Goal: Task Accomplishment & Management: Use online tool/utility

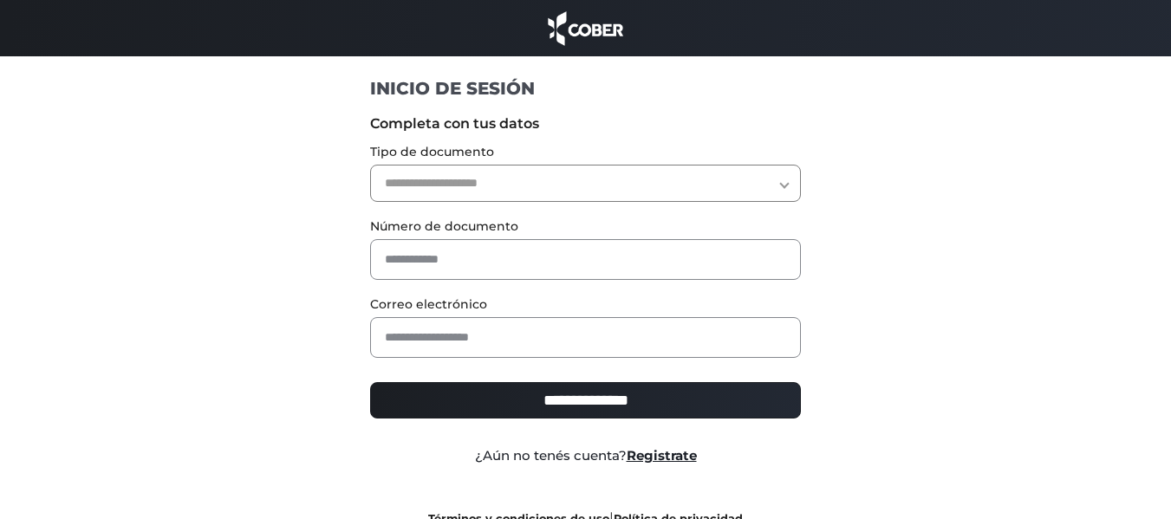
click at [634, 179] on select "**********" at bounding box center [585, 183] width 431 height 37
select select "***"
click at [370, 165] on select "**********" at bounding box center [585, 183] width 431 height 37
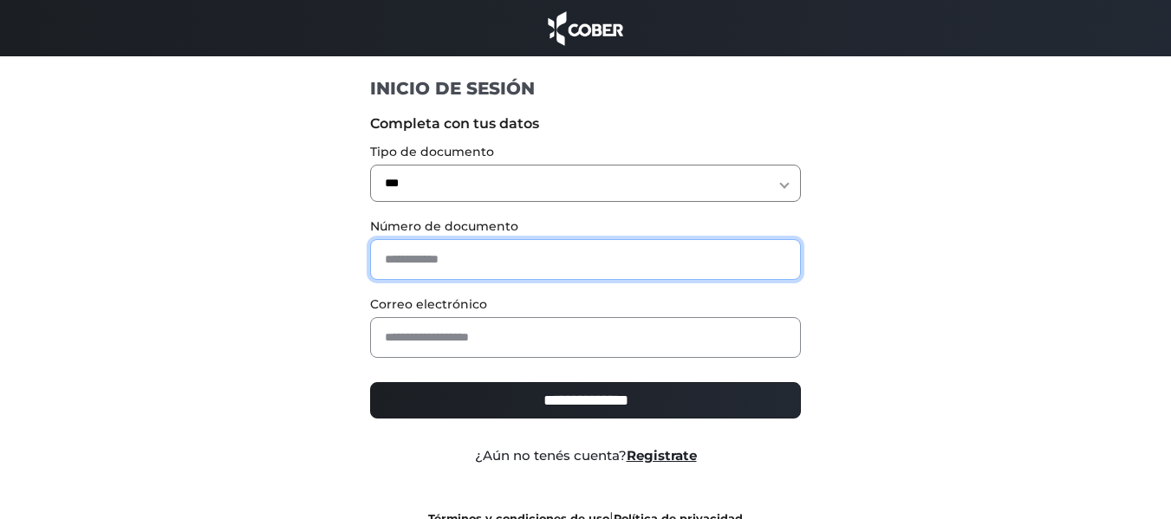
click at [582, 251] on input "text" at bounding box center [585, 259] width 431 height 41
type input "********"
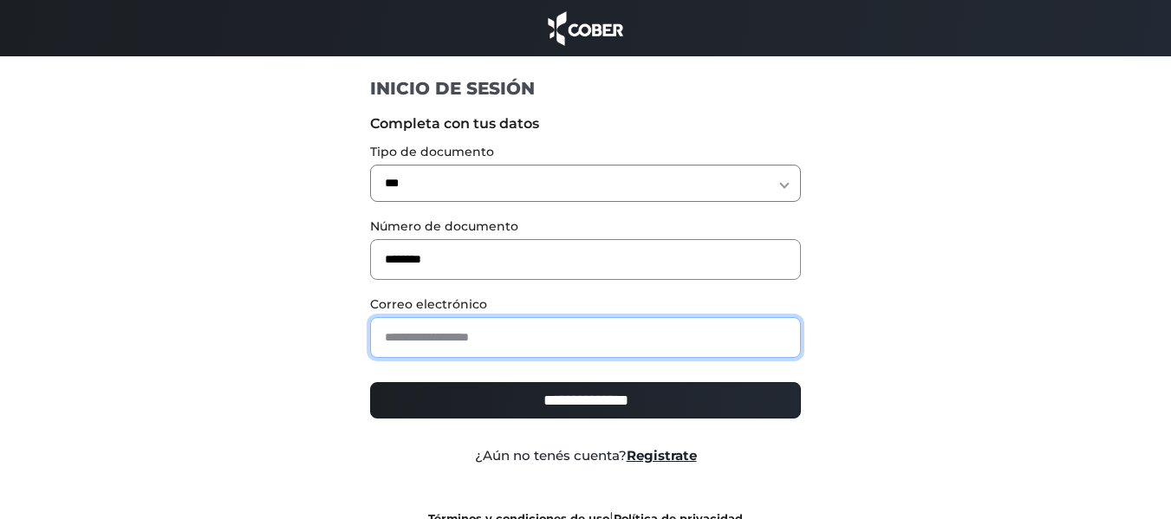
click at [642, 327] on input "email" at bounding box center [585, 337] width 431 height 41
type input "**********"
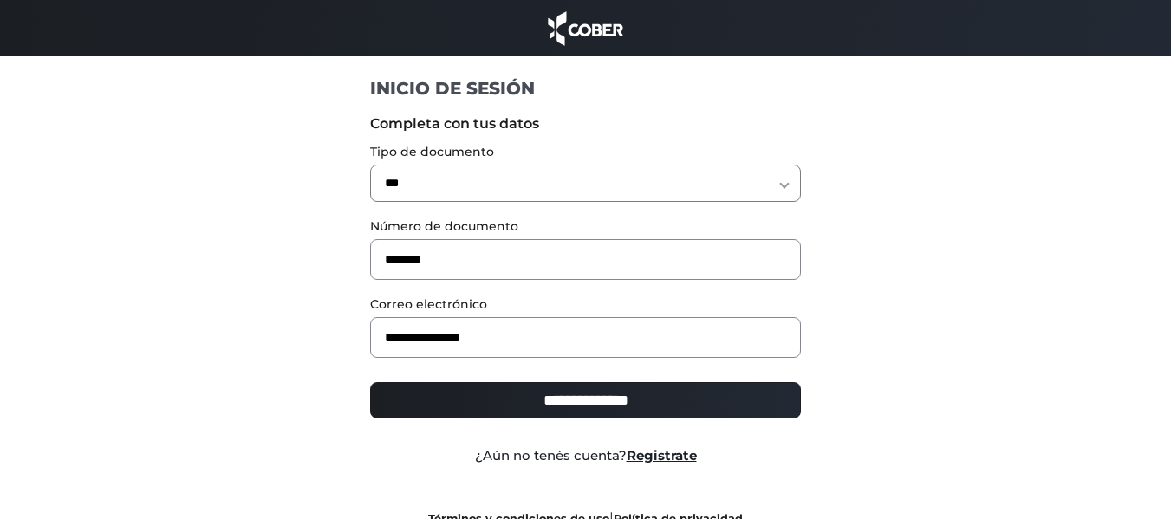
click at [646, 404] on input "**********" at bounding box center [585, 400] width 431 height 36
type input "**********"
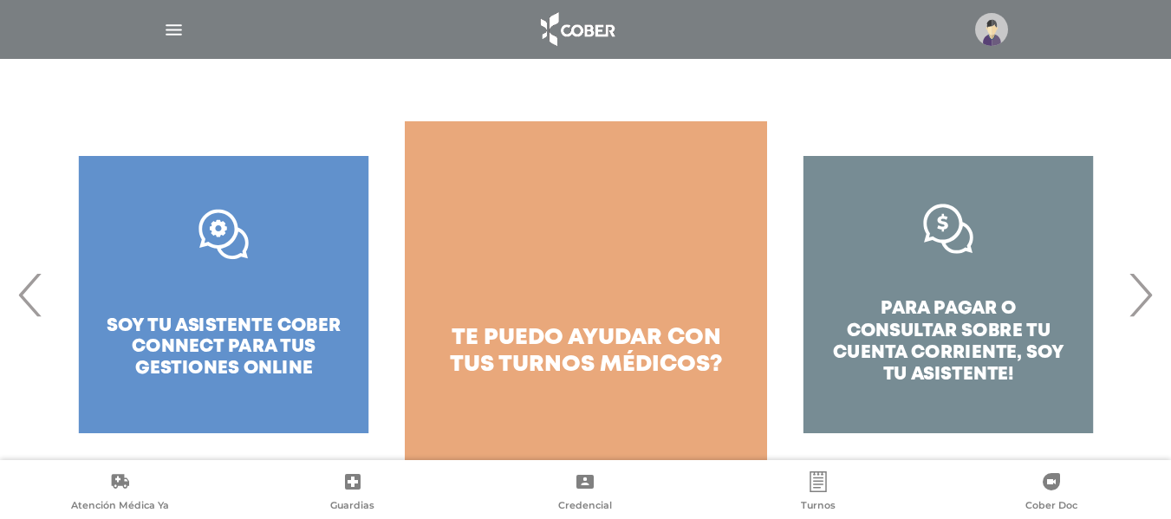
scroll to position [258, 0]
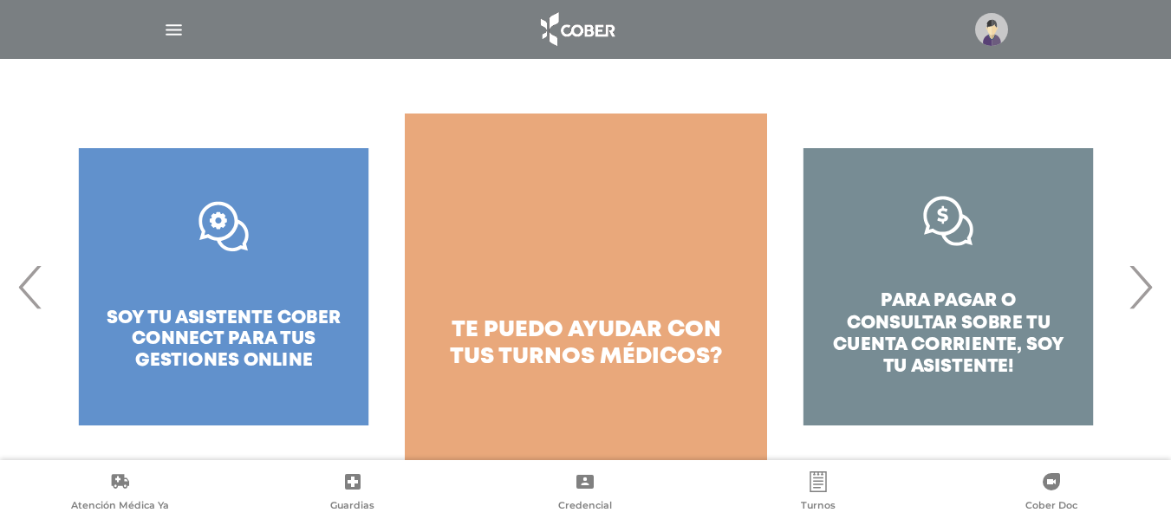
click at [1147, 290] on span "›" at bounding box center [1141, 287] width 34 height 94
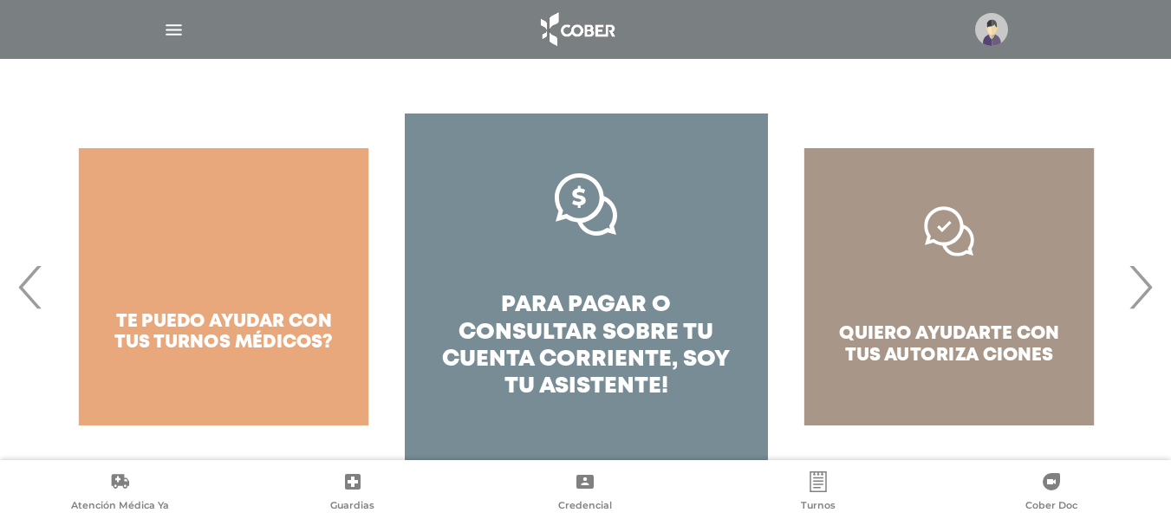
click at [1021, 317] on div "quiero ayudarte con tus autoriza ciones" at bounding box center [949, 287] width 362 height 347
click at [920, 248] on div "quiero ayudarte con tus autoriza ciones" at bounding box center [949, 287] width 362 height 347
click at [954, 239] on div "quiero ayudarte con tus autoriza ciones" at bounding box center [949, 287] width 362 height 347
click at [972, 359] on div "quiero ayudarte con tus autoriza ciones" at bounding box center [949, 287] width 362 height 347
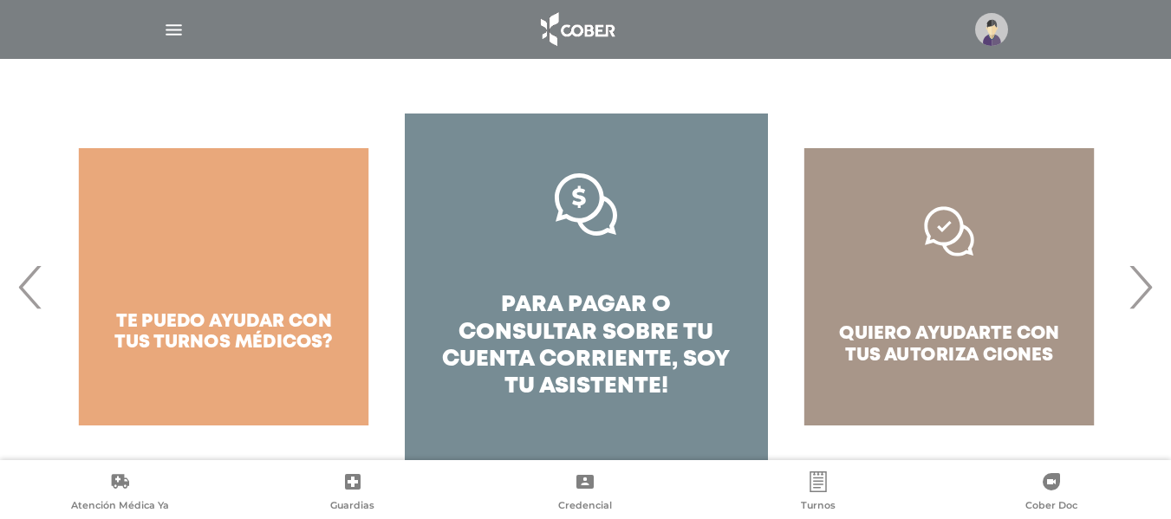
drag, startPoint x: 972, startPoint y: 359, endPoint x: 1038, endPoint y: 316, distance: 78.9
click at [978, 354] on div "quiero ayudarte con tus autoriza ciones" at bounding box center [949, 287] width 362 height 347
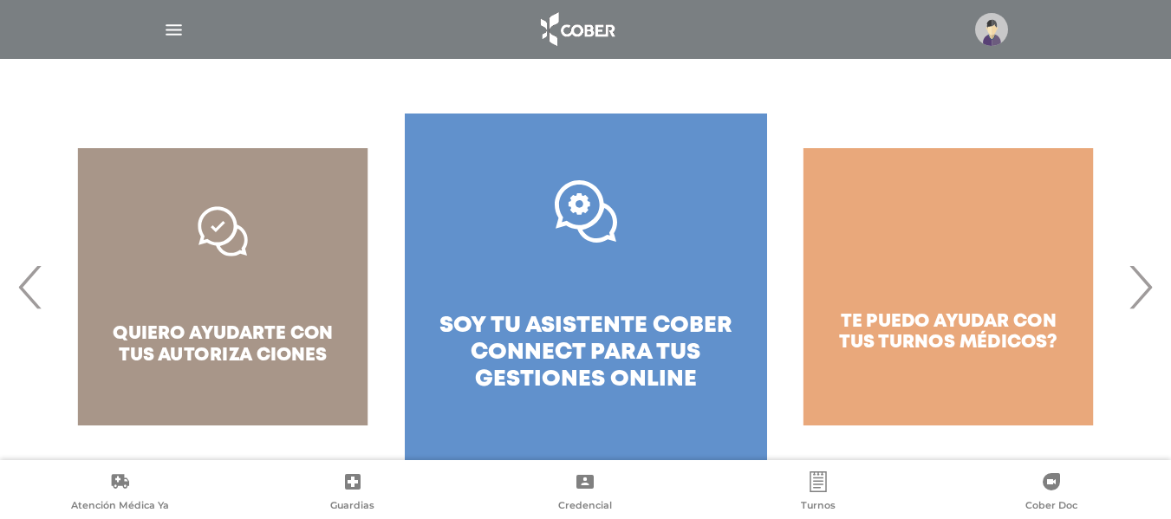
click at [1136, 288] on span "›" at bounding box center [1141, 287] width 34 height 94
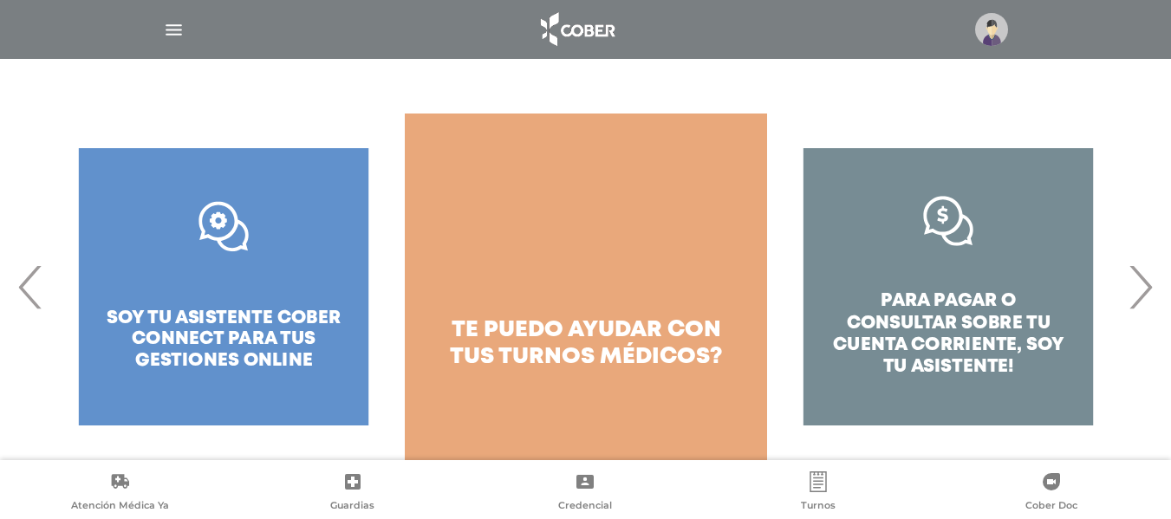
click at [1136, 288] on span "›" at bounding box center [1141, 287] width 34 height 94
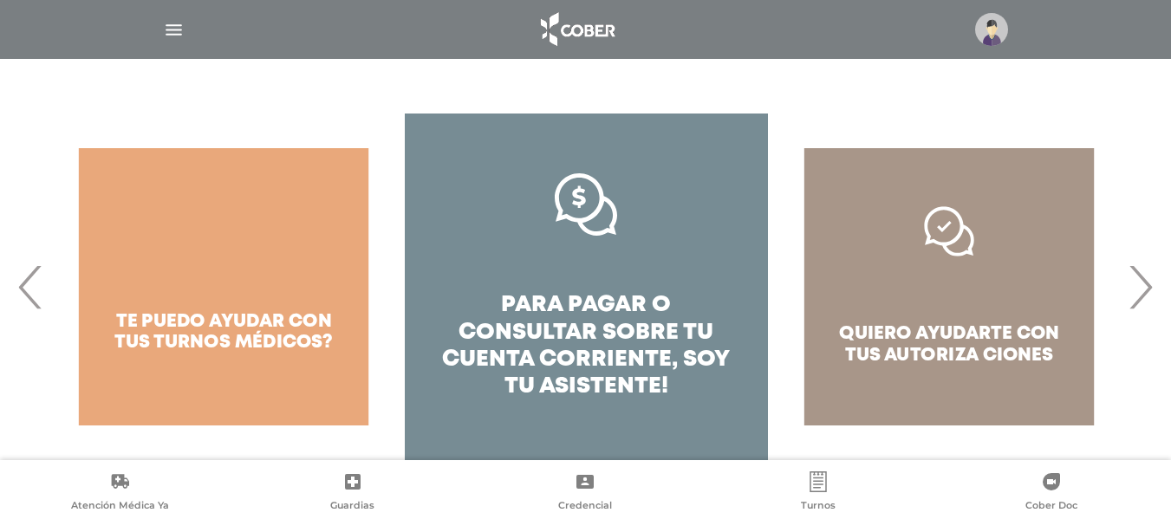
click at [1021, 316] on div "quiero ayudarte con tus autoriza ciones" at bounding box center [949, 287] width 362 height 347
click at [1149, 285] on span "›" at bounding box center [1141, 287] width 34 height 94
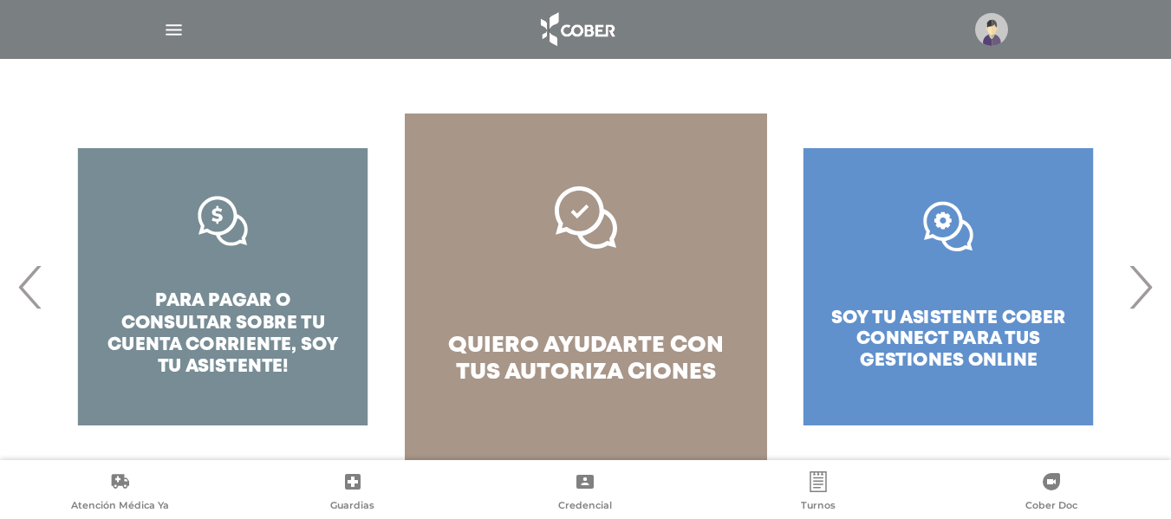
click at [1149, 285] on span "›" at bounding box center [1141, 287] width 34 height 94
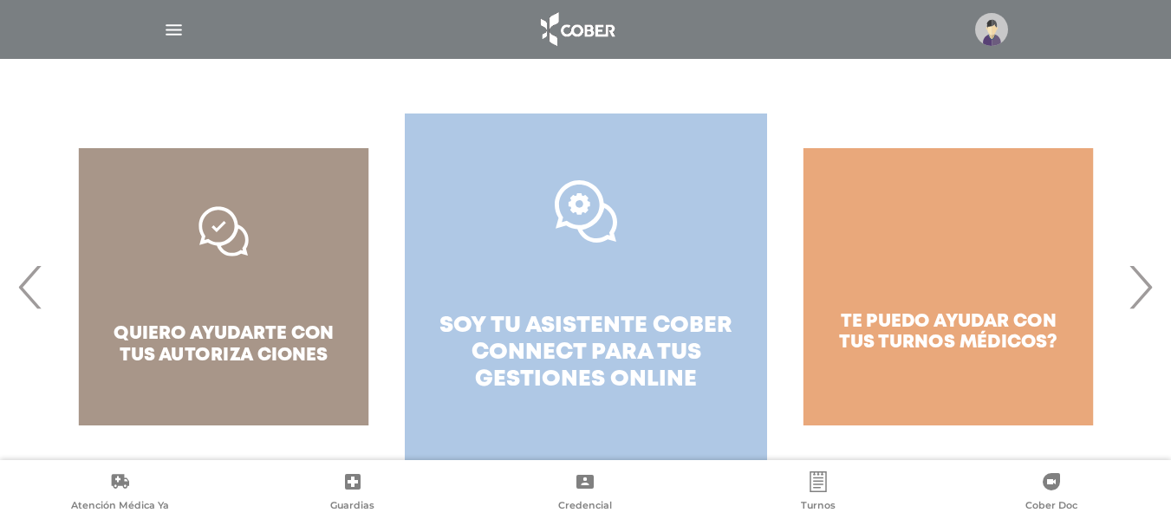
click at [595, 326] on span "soy tu asistente cober connect para tus" at bounding box center [586, 340] width 293 height 48
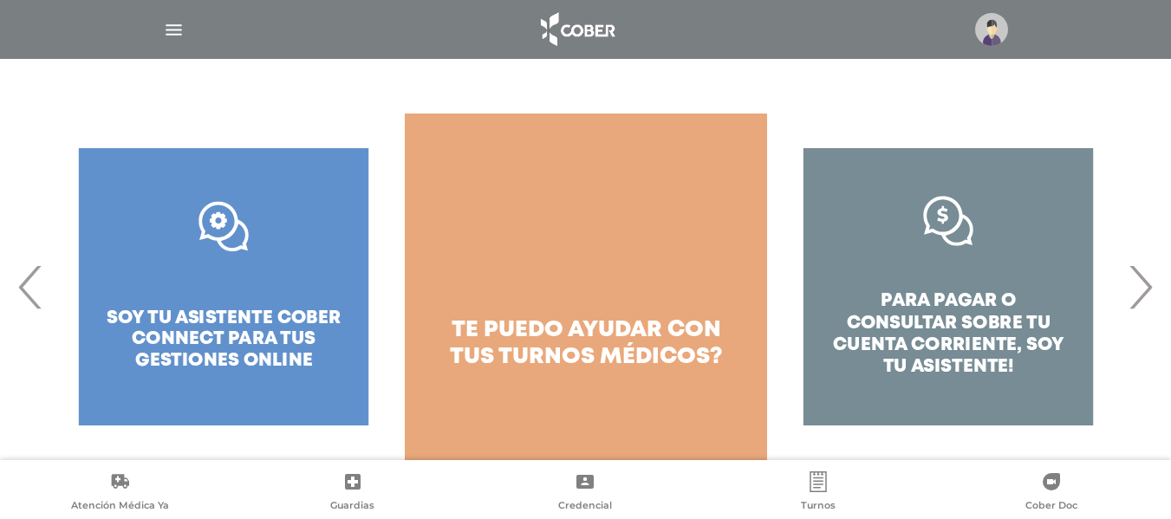
scroll to position [258, 0]
click at [949, 217] on div "para pagar o consultar sobre tu cuenta corriente, soy tu asistente!" at bounding box center [948, 287] width 362 height 347
click at [1149, 290] on span "›" at bounding box center [1141, 287] width 34 height 94
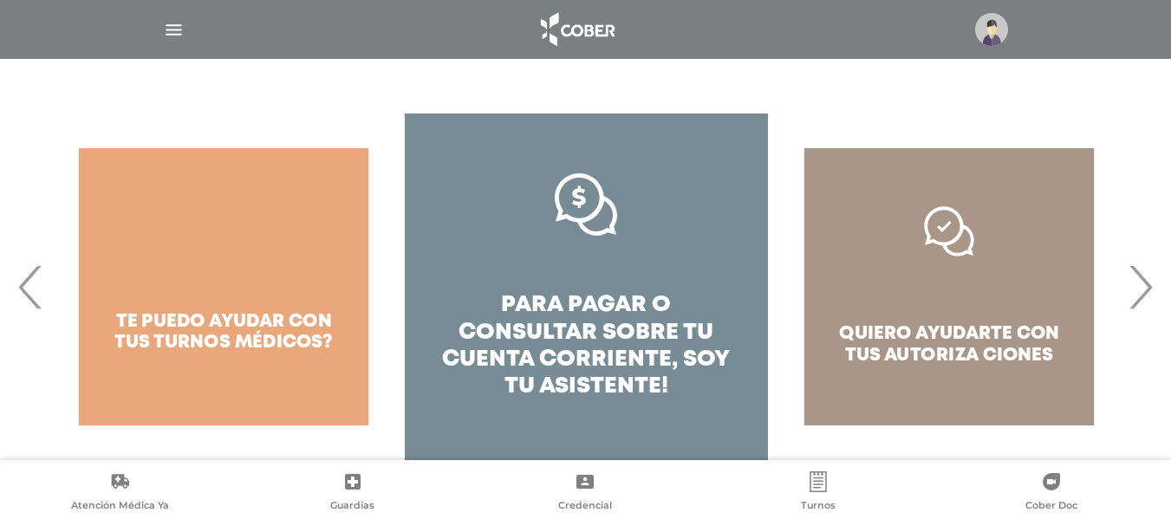
click at [948, 233] on div "quiero ayudarte con tus autoriza ciones" at bounding box center [949, 287] width 362 height 347
click at [969, 353] on div "quiero ayudarte con tus autoriza ciones" at bounding box center [949, 287] width 362 height 347
drag, startPoint x: 938, startPoint y: 375, endPoint x: 894, endPoint y: 375, distance: 44.2
click at [936, 375] on div "quiero ayudarte con tus autoriza ciones" at bounding box center [949, 287] width 362 height 347
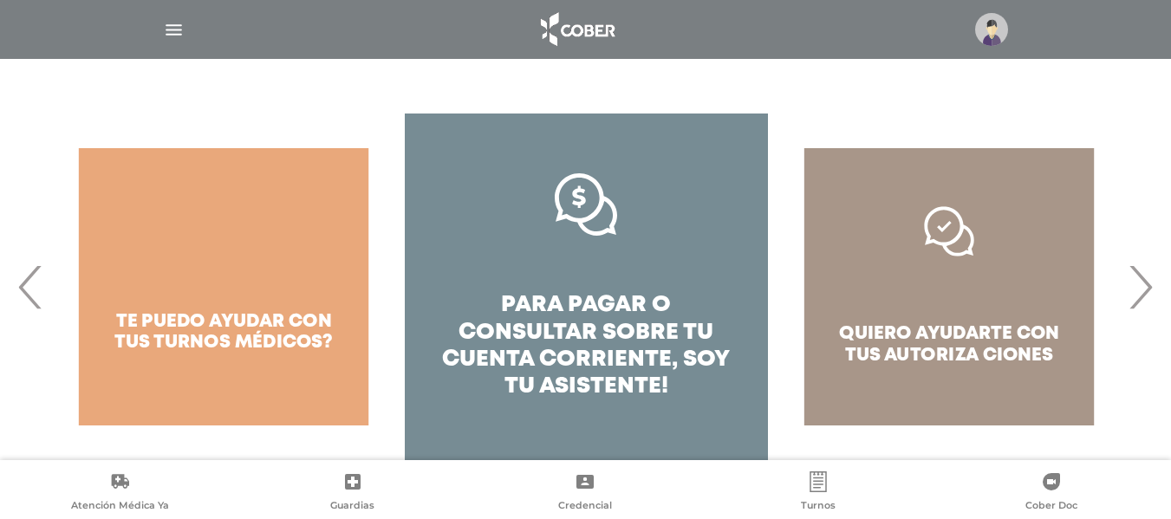
click at [855, 375] on div "quiero ayudarte con tus autoriza ciones" at bounding box center [949, 287] width 362 height 347
click at [826, 236] on div "quiero ayudarte con tus autoriza ciones" at bounding box center [949, 287] width 362 height 347
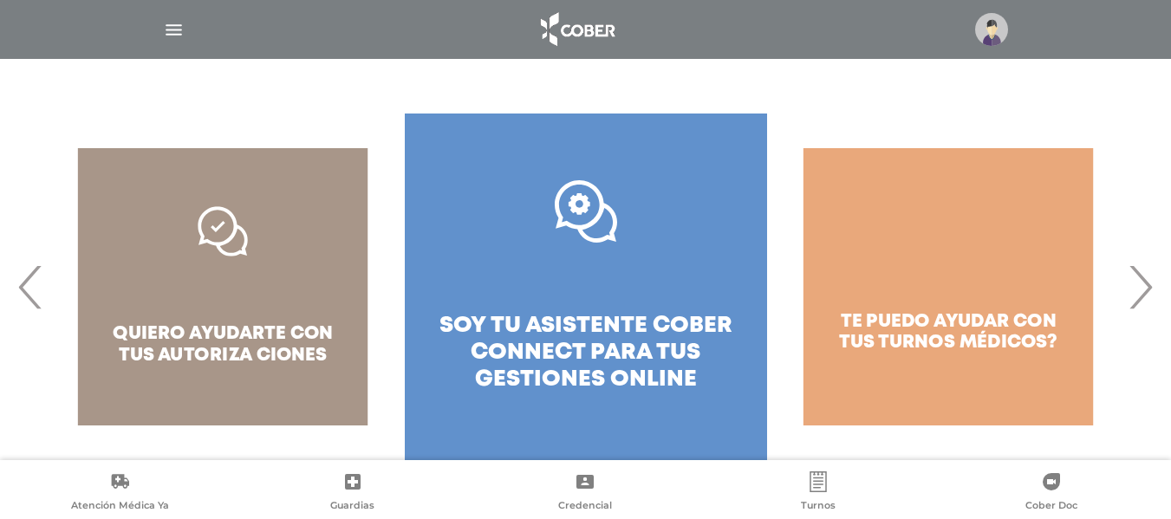
click at [218, 284] on div "quiero ayudarte con tus autoriza ciones" at bounding box center [223, 287] width 362 height 347
click at [219, 237] on div "quiero ayudarte con tus autoriza ciones" at bounding box center [223, 287] width 362 height 347
drag, startPoint x: 207, startPoint y: 276, endPoint x: 669, endPoint y: 275, distance: 461.3
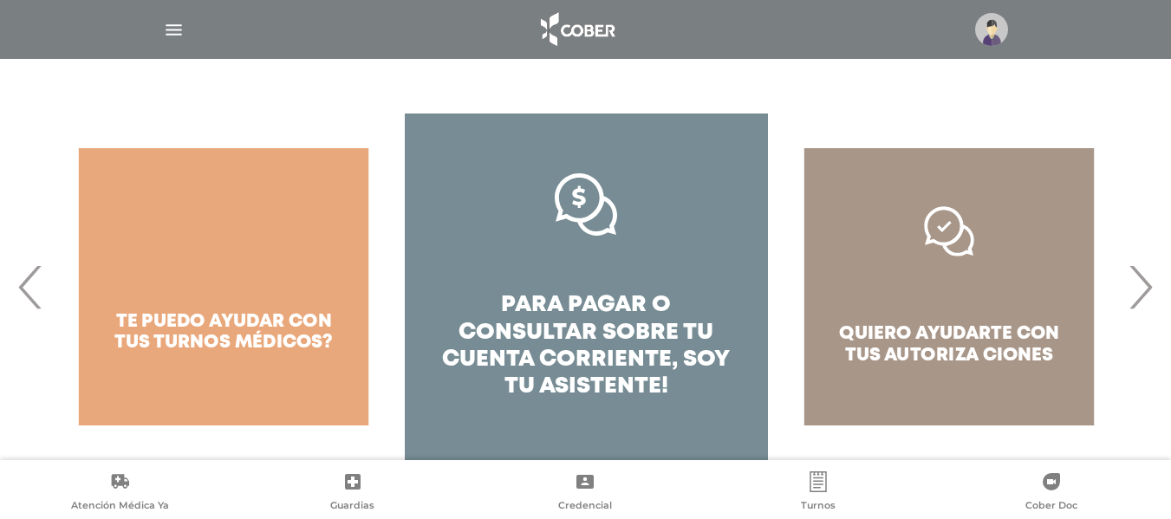
click at [259, 267] on div "te puedo ayudar con tus turnos médicos?" at bounding box center [223, 287] width 362 height 347
click at [200, 281] on div "te puedo ayudar con tus turnos médicos?" at bounding box center [223, 287] width 362 height 347
drag, startPoint x: 190, startPoint y: 310, endPoint x: 49, endPoint y: 311, distance: 141.3
click at [185, 312] on div "te puedo ayudar con tus turnos médicos?" at bounding box center [223, 287] width 362 height 347
click at [39, 310] on span "‹" at bounding box center [31, 287] width 34 height 94
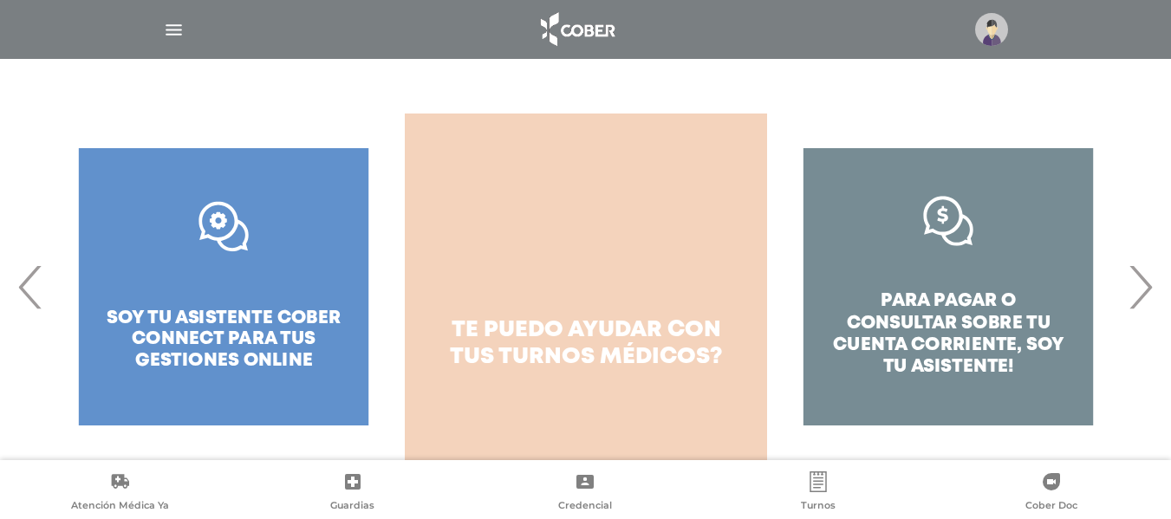
click at [612, 363] on span "turnos médicos?" at bounding box center [611, 357] width 225 height 21
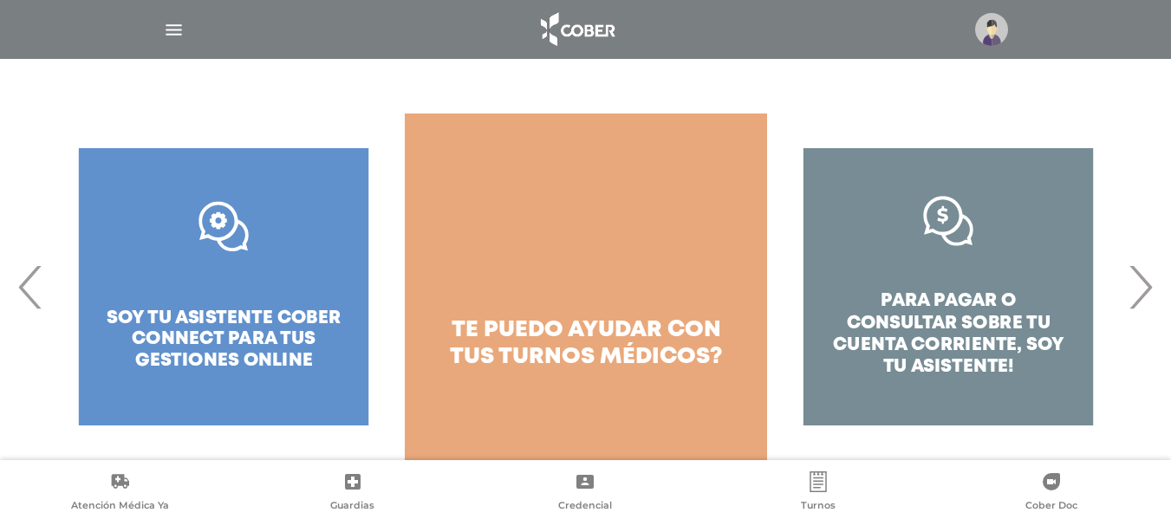
click at [40, 305] on span "‹" at bounding box center [31, 287] width 34 height 94
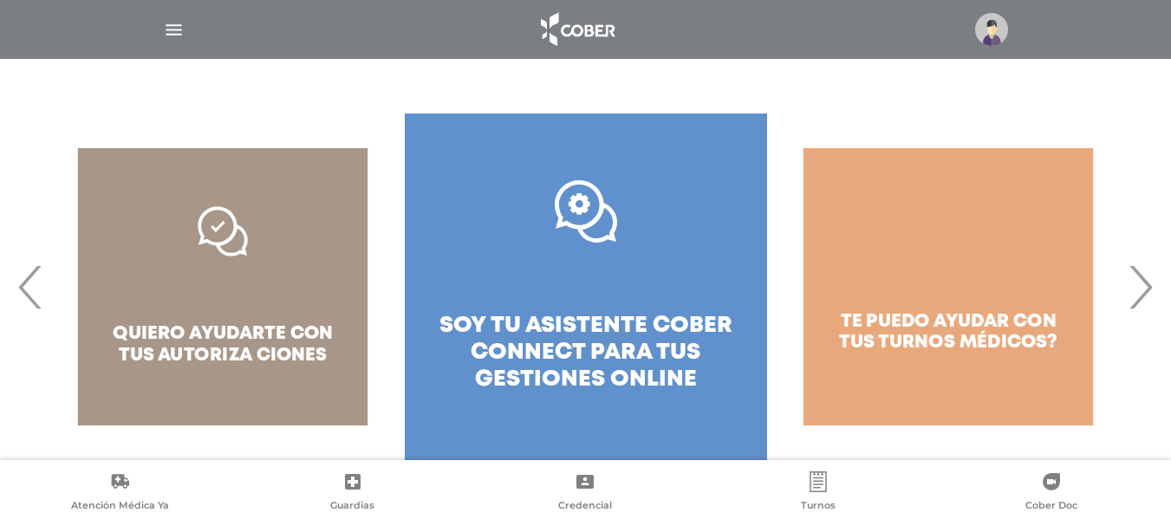
click at [48, 282] on div "quiero ayudarte con tus autoriza ciones" at bounding box center [223, 287] width 362 height 347
click at [40, 284] on span "‹" at bounding box center [31, 287] width 34 height 94
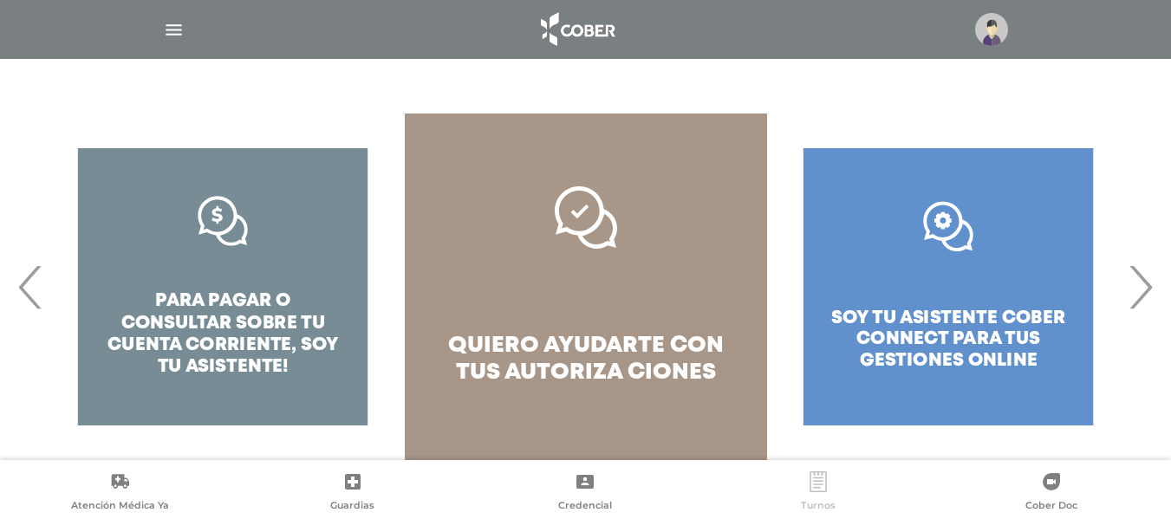
click at [839, 501] on link "Turnos" at bounding box center [818, 494] width 233 height 44
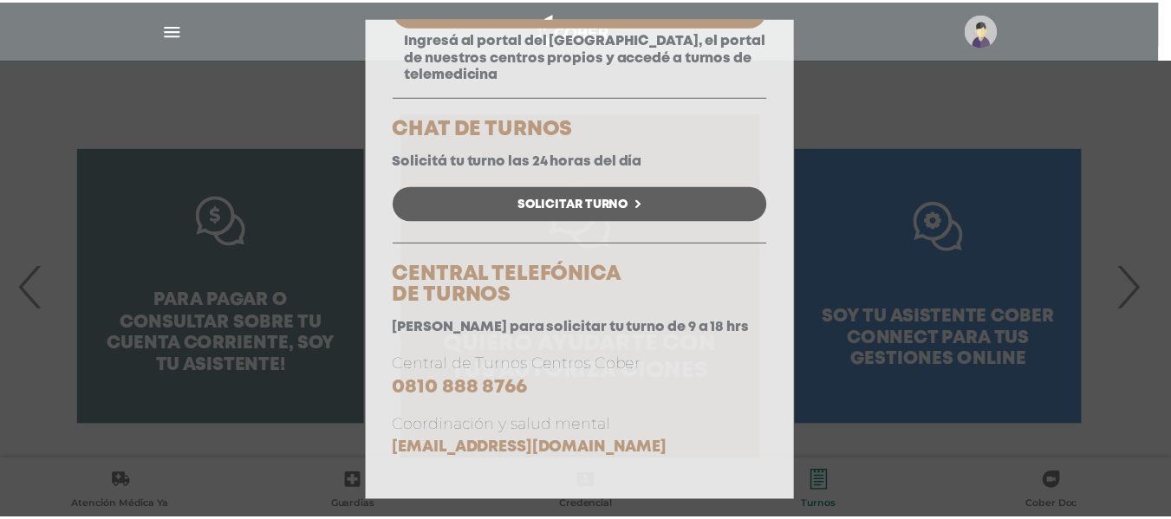
scroll to position [252, 0]
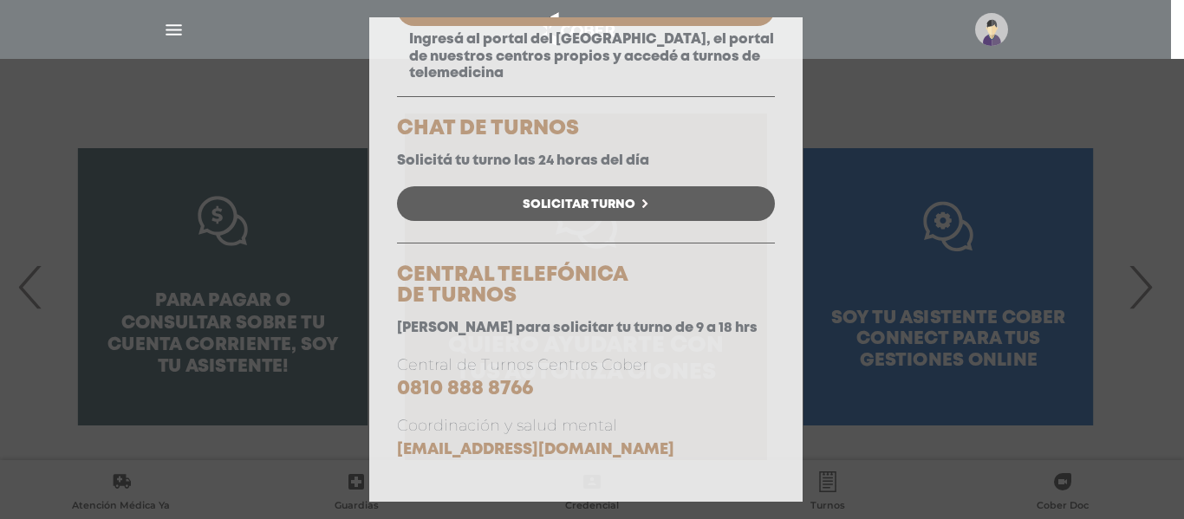
click at [656, 245] on div "Elegí la opción que se ajuste a tu necesidad y hacé click para solicitar tu tur…" at bounding box center [586, 159] width 378 height 604
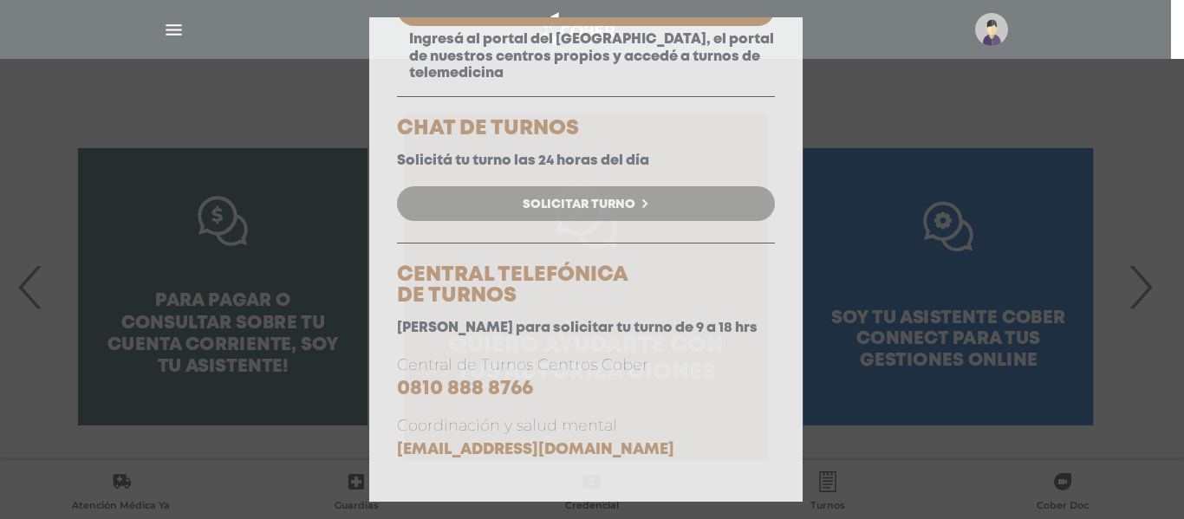
click at [652, 216] on link "Solicitar Turno" at bounding box center [586, 203] width 378 height 35
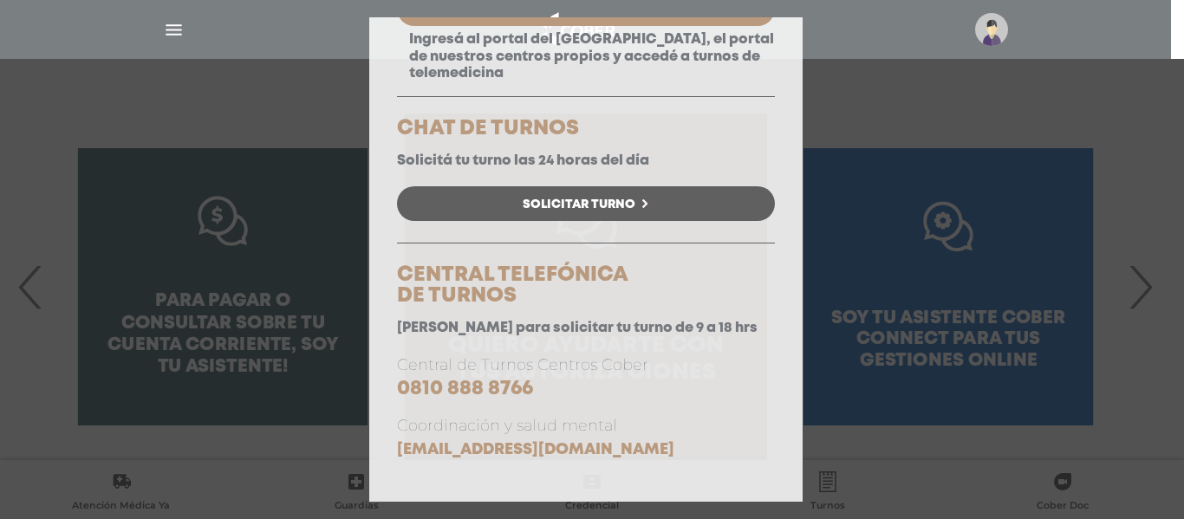
drag, startPoint x: 848, startPoint y: 290, endPoint x: 887, endPoint y: 332, distance: 57.1
click at [849, 290] on div "Consulta Programada Elegí la opción que se ajuste a tu necesidad y hacé click p…" at bounding box center [592, 259] width 1184 height 519
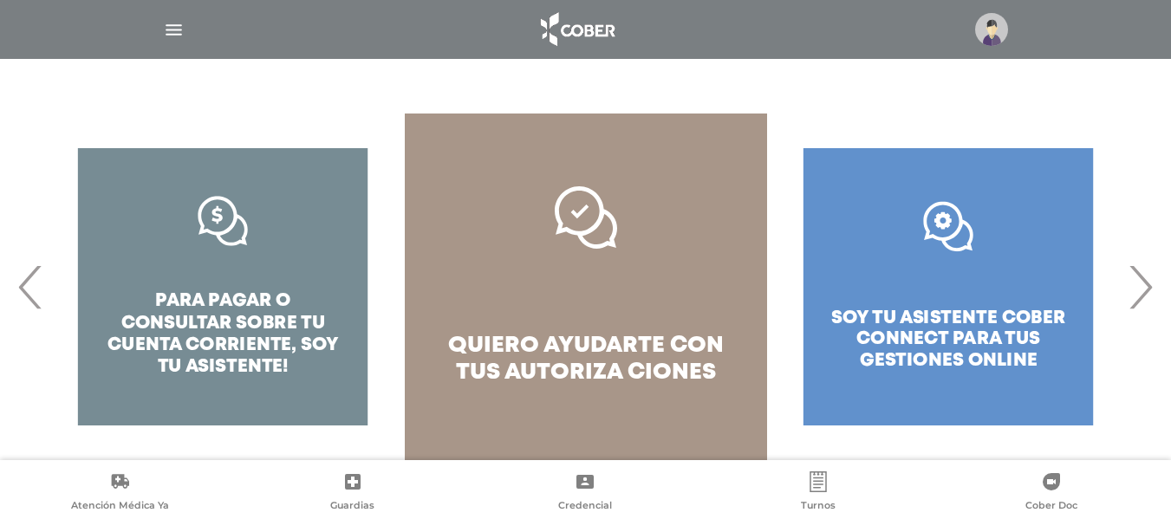
click at [135, 483] on link "Atención Médica Ya" at bounding box center [119, 494] width 233 height 44
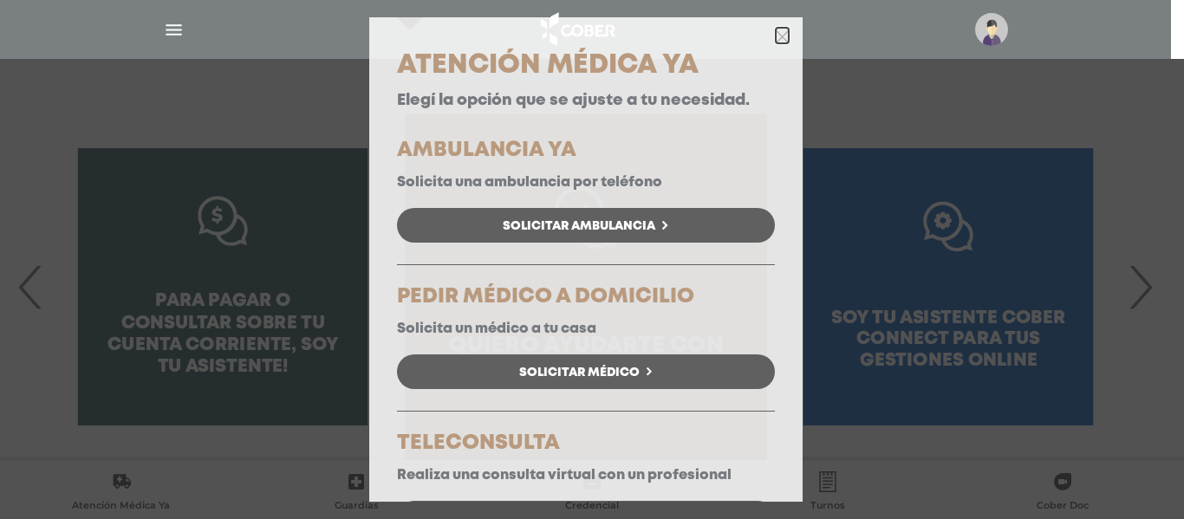
click at [776, 27] on icon "button" at bounding box center [782, 35] width 13 height 19
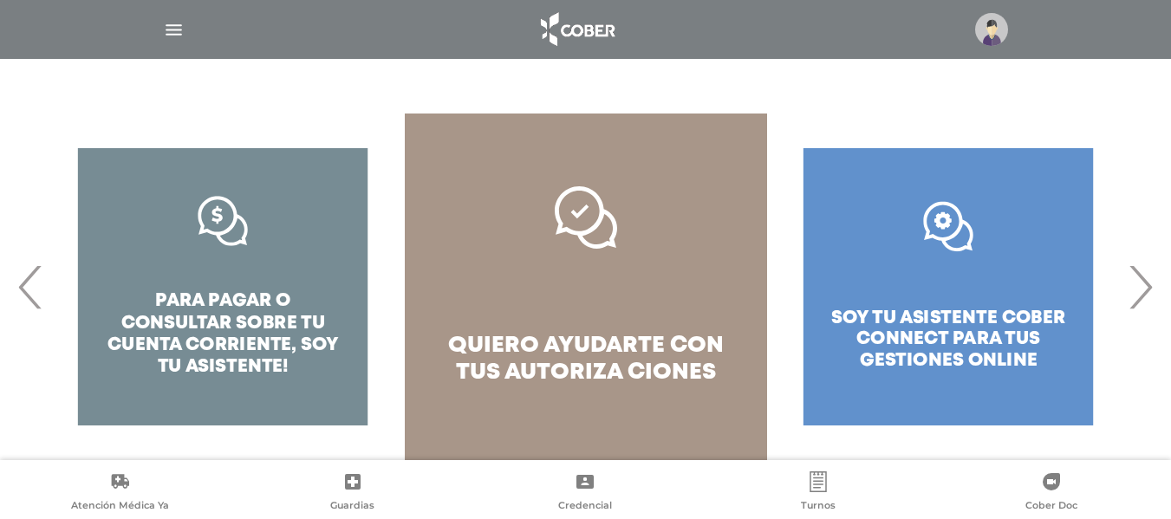
click at [964, 342] on div ".st0{fill:#FFFFFF;} soy tu asistente cober connect para tus gestiones online" at bounding box center [948, 287] width 362 height 347
click at [1144, 299] on span "›" at bounding box center [1141, 287] width 34 height 94
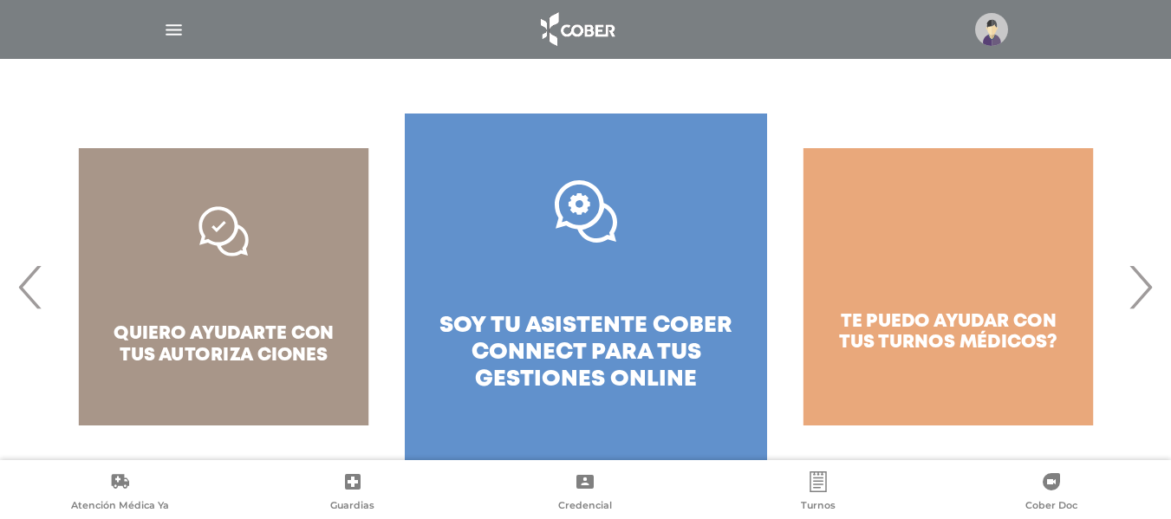
click at [951, 341] on div "te puedo ayudar con tus turnos médicos?" at bounding box center [948, 287] width 362 height 347
click at [1138, 288] on span "›" at bounding box center [1141, 287] width 34 height 94
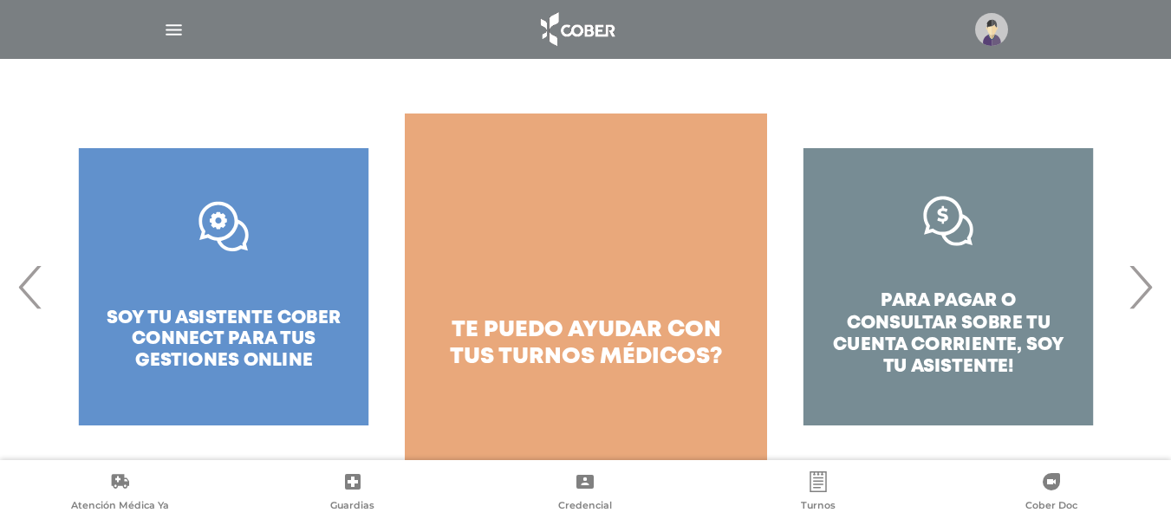
click at [858, 338] on div "para pagar o consultar sobre tu cuenta corriente, soy tu asistente!" at bounding box center [948, 287] width 362 height 347
click at [1028, 319] on div "para pagar o consultar sobre tu cuenta corriente, soy tu asistente!" at bounding box center [948, 287] width 362 height 347
click at [1140, 285] on span "›" at bounding box center [1141, 287] width 34 height 94
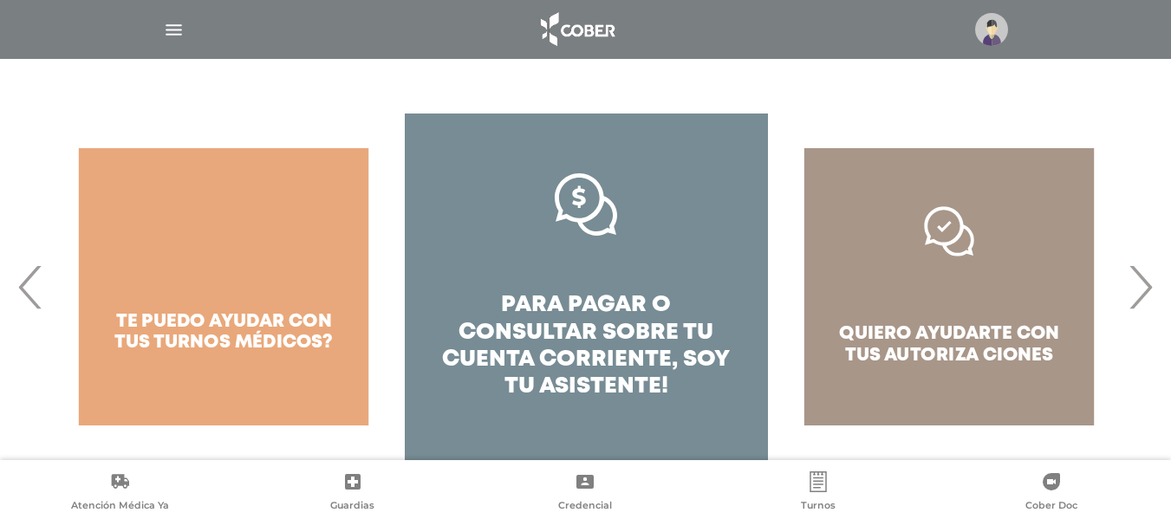
click at [910, 346] on div "quiero ayudarte con tus autoriza ciones" at bounding box center [949, 287] width 362 height 347
click at [1138, 288] on span "›" at bounding box center [1141, 287] width 34 height 94
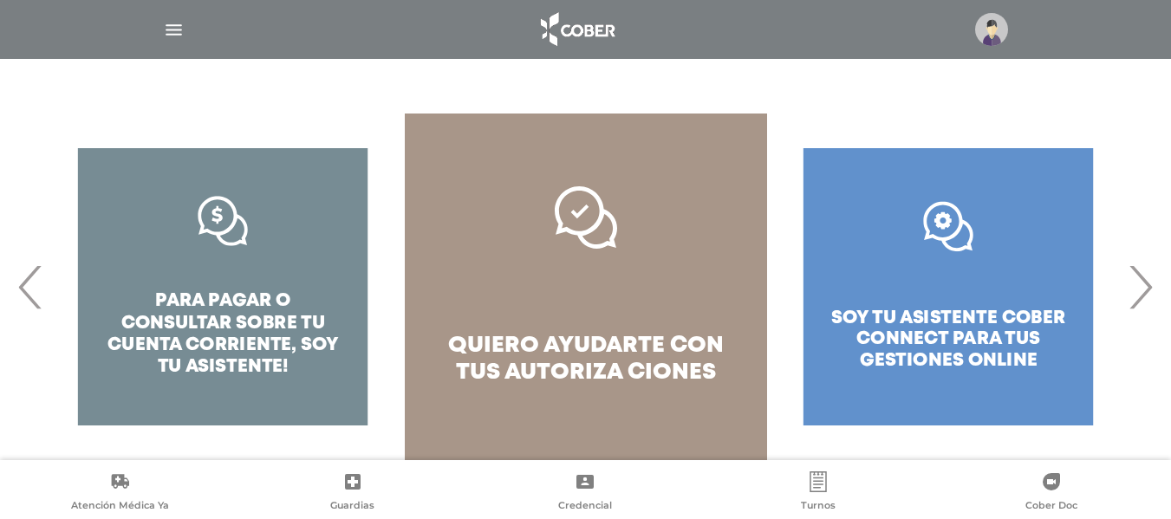
click at [915, 363] on div ".st0{fill:#FFFFFF;} soy tu asistente cober connect para tus gestiones online" at bounding box center [948, 287] width 362 height 347
click at [1132, 294] on span "›" at bounding box center [1141, 287] width 34 height 94
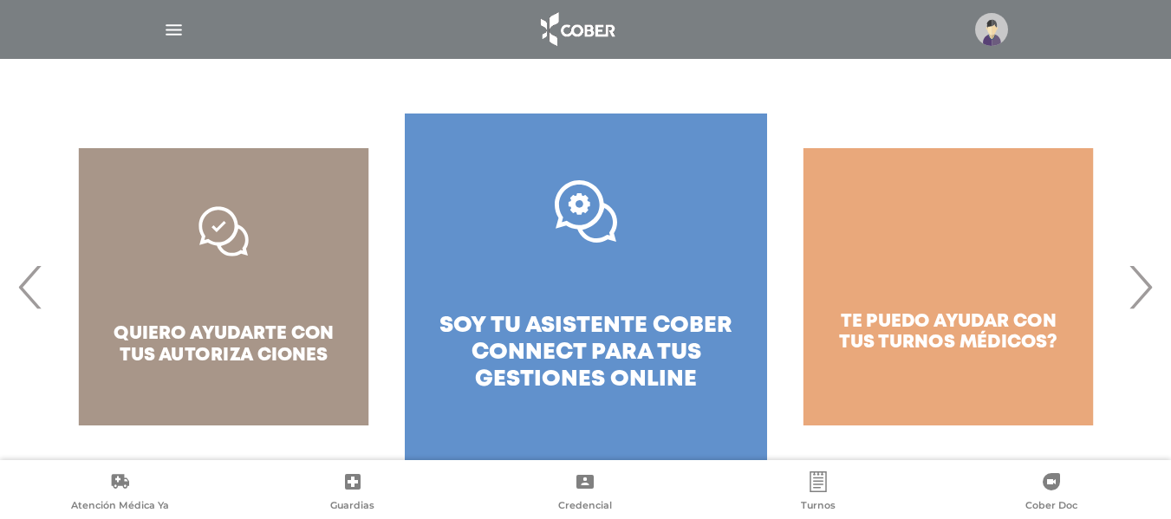
click at [943, 360] on div "te puedo ayudar con tus turnos médicos?" at bounding box center [948, 287] width 362 height 347
click at [943, 332] on div "te puedo ayudar con tus turnos médicos?" at bounding box center [948, 287] width 362 height 347
click at [1155, 290] on span "›" at bounding box center [1141, 287] width 34 height 94
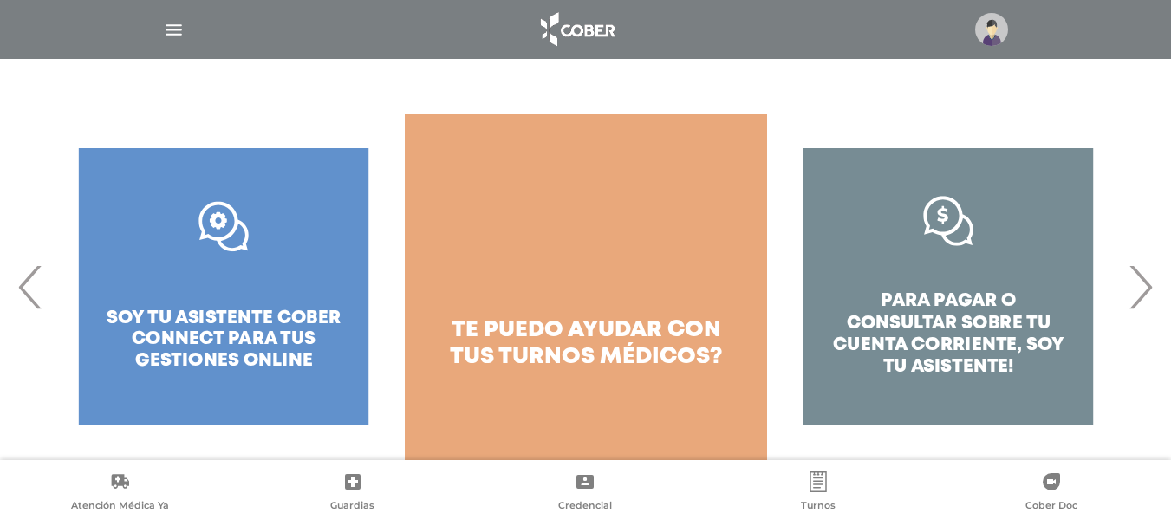
click at [951, 338] on div "para pagar o consultar sobre tu cuenta corriente, soy tu asistente!" at bounding box center [948, 287] width 362 height 347
click at [1136, 286] on span "›" at bounding box center [1141, 287] width 34 height 94
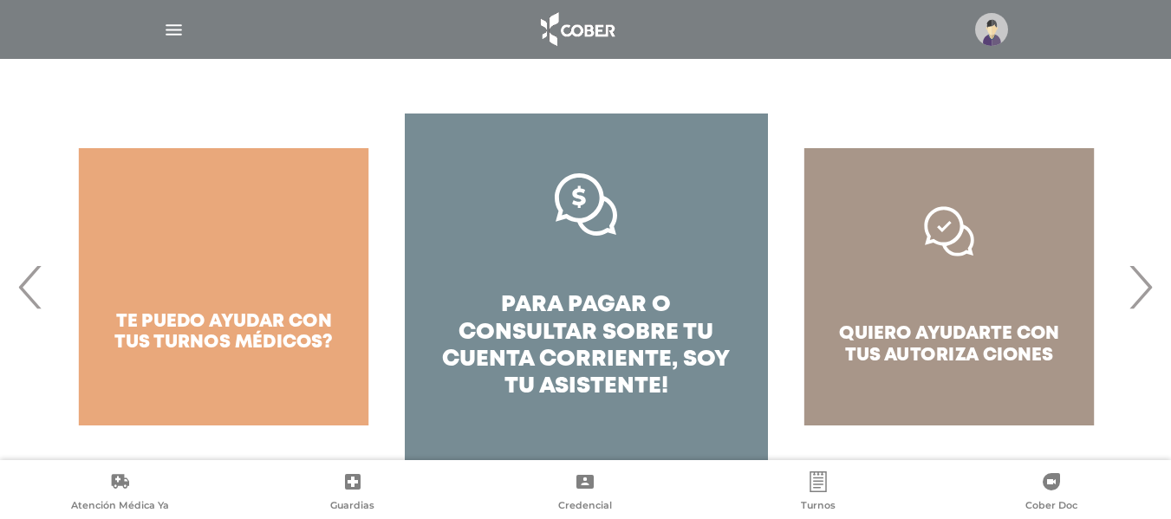
click at [938, 342] on div "quiero ayudarte con tus autoriza ciones" at bounding box center [949, 287] width 362 height 347
click at [941, 342] on div "quiero ayudarte con tus autoriza ciones" at bounding box center [949, 287] width 362 height 347
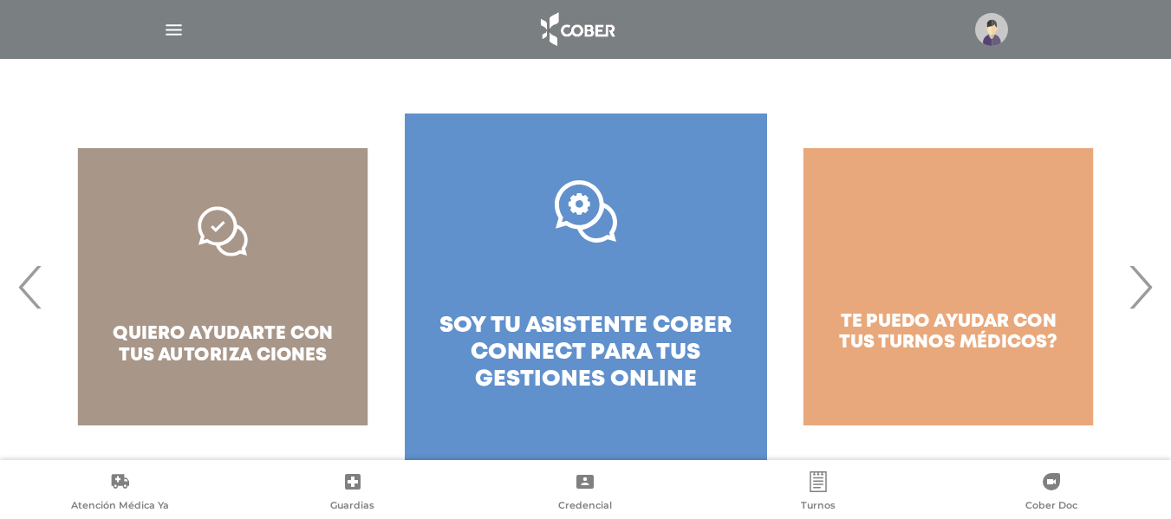
click at [219, 321] on div "quiero ayudarte con tus autoriza ciones" at bounding box center [223, 287] width 362 height 347
click at [23, 288] on span "‹" at bounding box center [31, 287] width 34 height 94
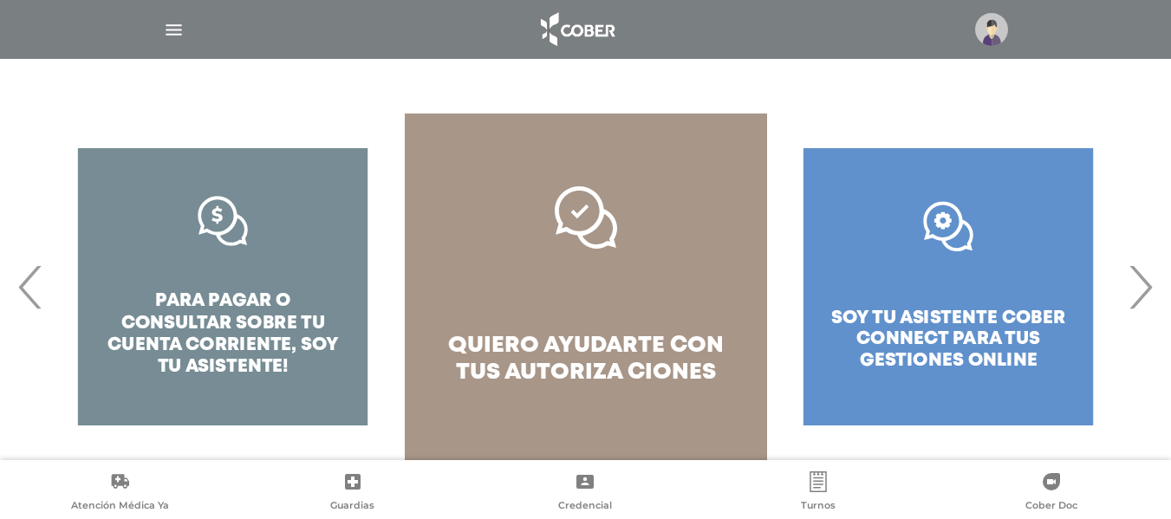
click at [23, 288] on span "‹" at bounding box center [31, 287] width 34 height 94
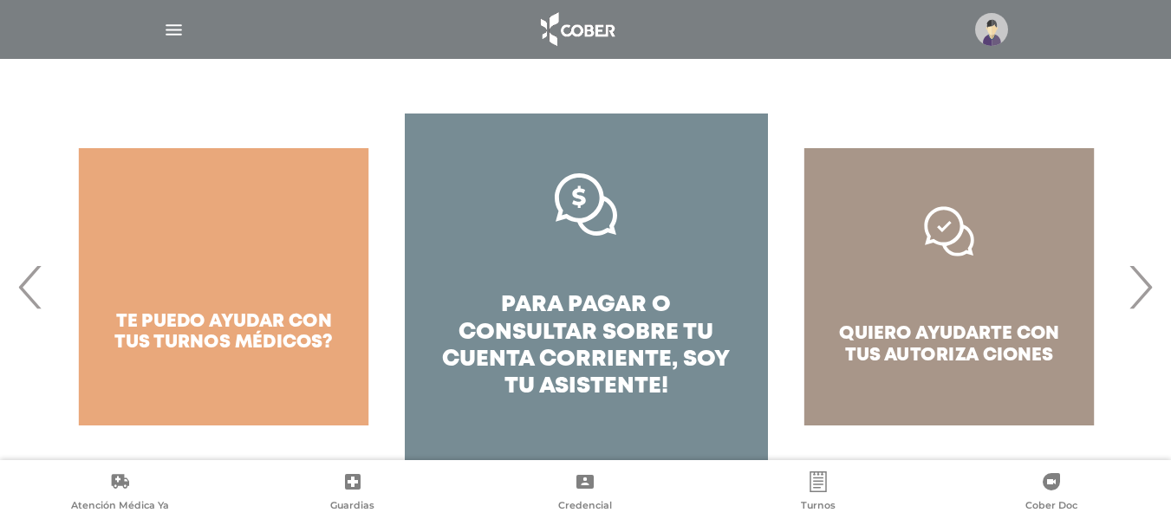
click at [23, 288] on span "‹" at bounding box center [31, 287] width 34 height 94
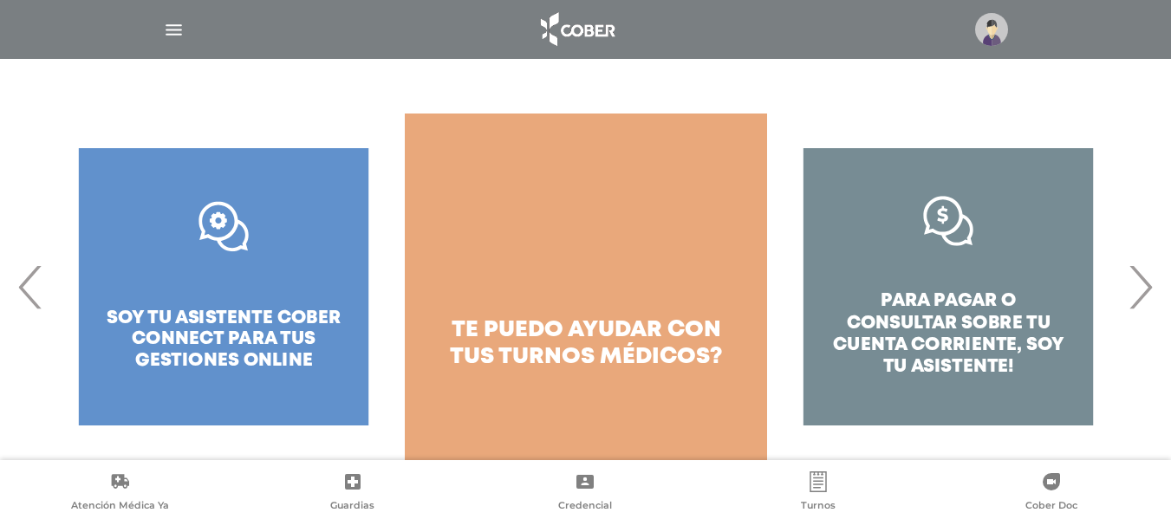
click at [171, 330] on div ".st0{fill:#FFFFFF;} soy tu asistente cober connect para tus gestiones online" at bounding box center [223, 287] width 362 height 347
click at [44, 289] on div ".st0{fill:#FFFFFF;} soy tu asistente cober connect para tus gestiones online" at bounding box center [223, 287] width 362 height 347
click at [17, 284] on span "‹" at bounding box center [31, 287] width 34 height 94
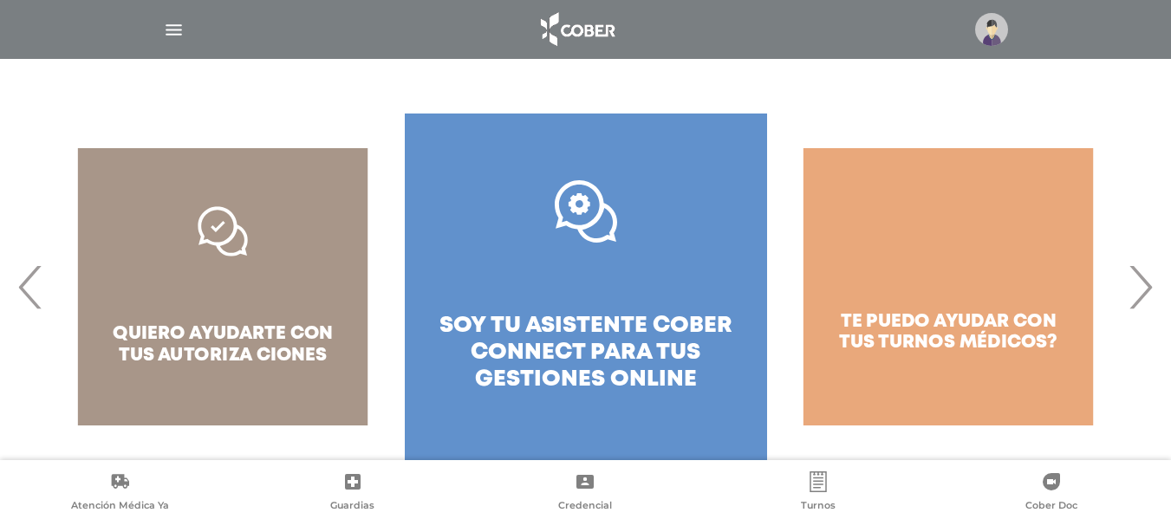
click at [216, 330] on div "quiero ayudarte con tus autoriza ciones" at bounding box center [223, 287] width 362 height 347
drag, startPoint x: 1111, startPoint y: 297, endPoint x: 1149, endPoint y: 294, distance: 38.3
click at [1113, 297] on div "te puedo ayudar con tus turnos médicos?" at bounding box center [948, 287] width 362 height 347
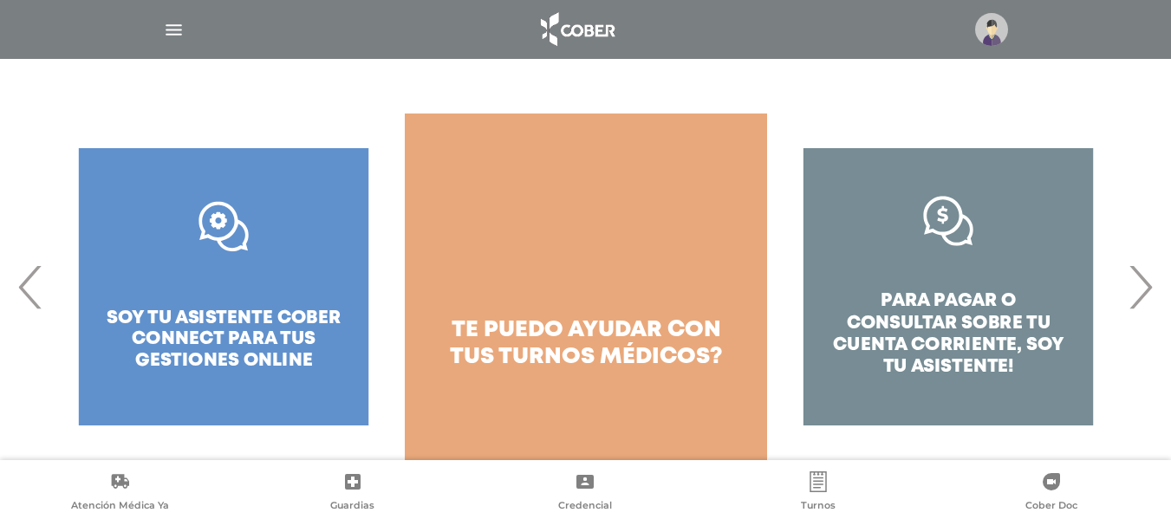
click at [1151, 294] on span "›" at bounding box center [1141, 287] width 34 height 94
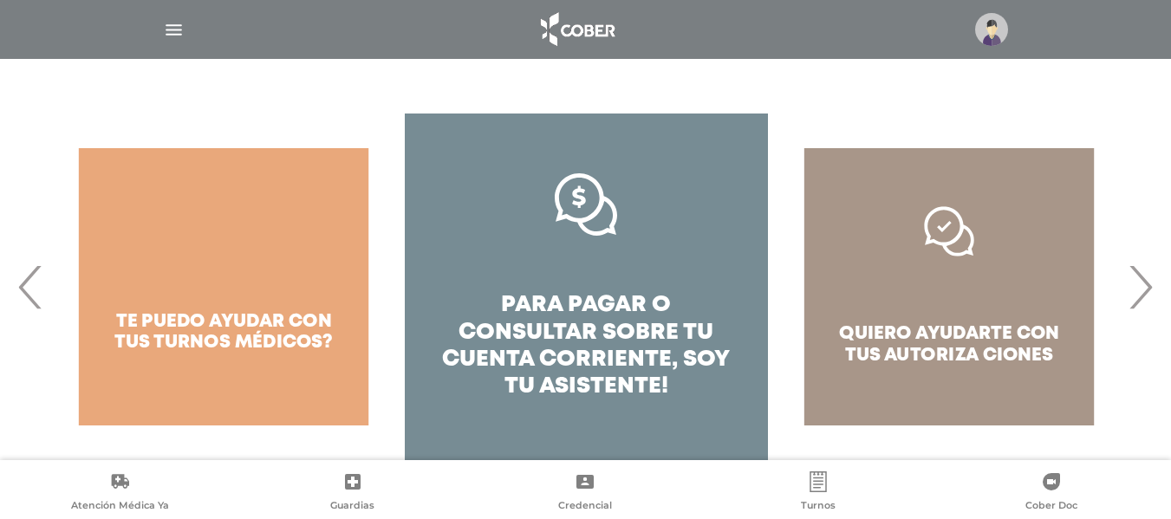
click at [1151, 294] on span "›" at bounding box center [1141, 287] width 34 height 94
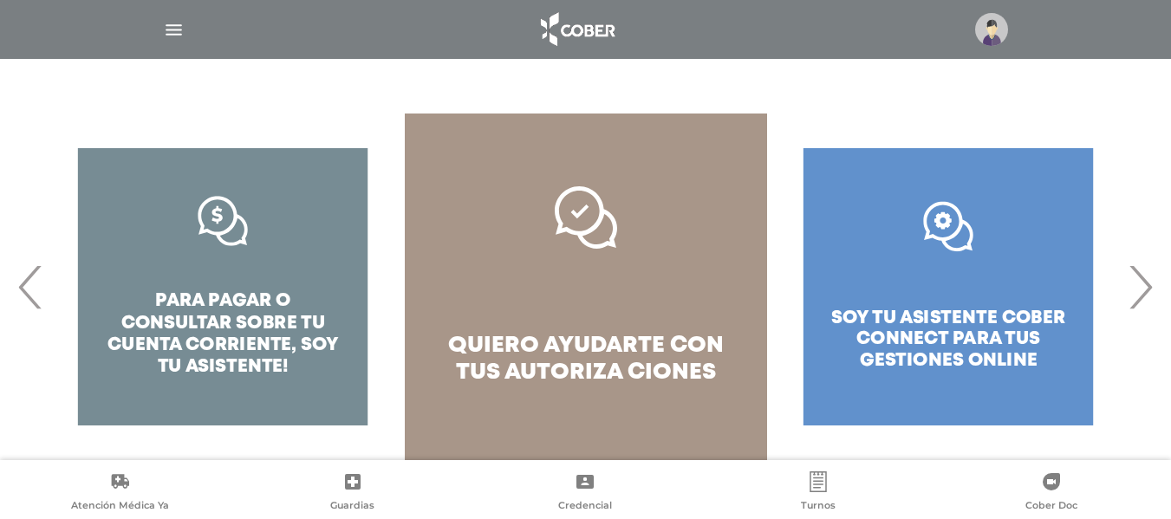
click at [1151, 294] on span "›" at bounding box center [1141, 287] width 34 height 94
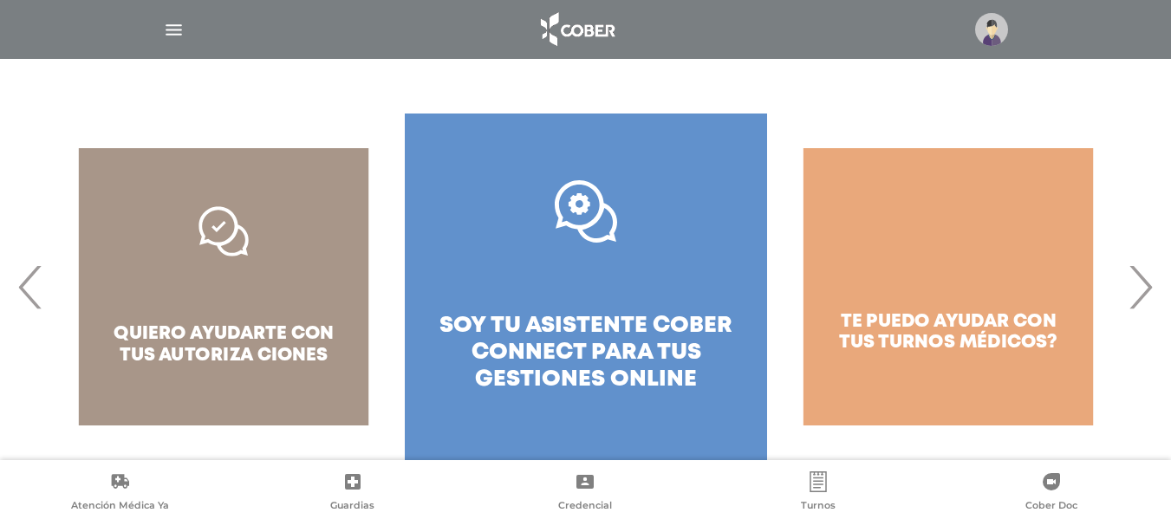
click at [1151, 294] on span "›" at bounding box center [1141, 287] width 34 height 94
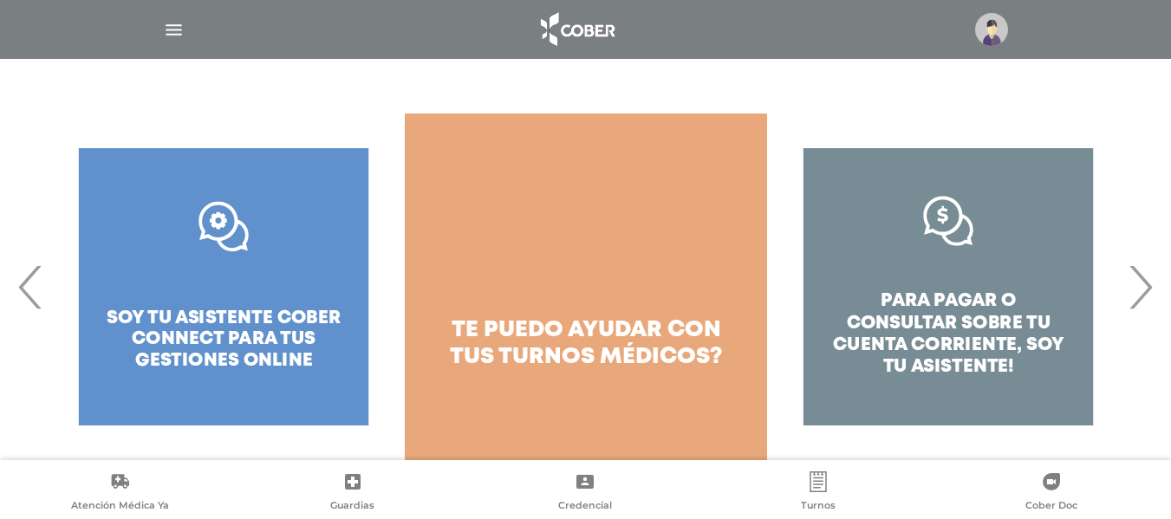
click at [1151, 294] on span "›" at bounding box center [1141, 287] width 34 height 94
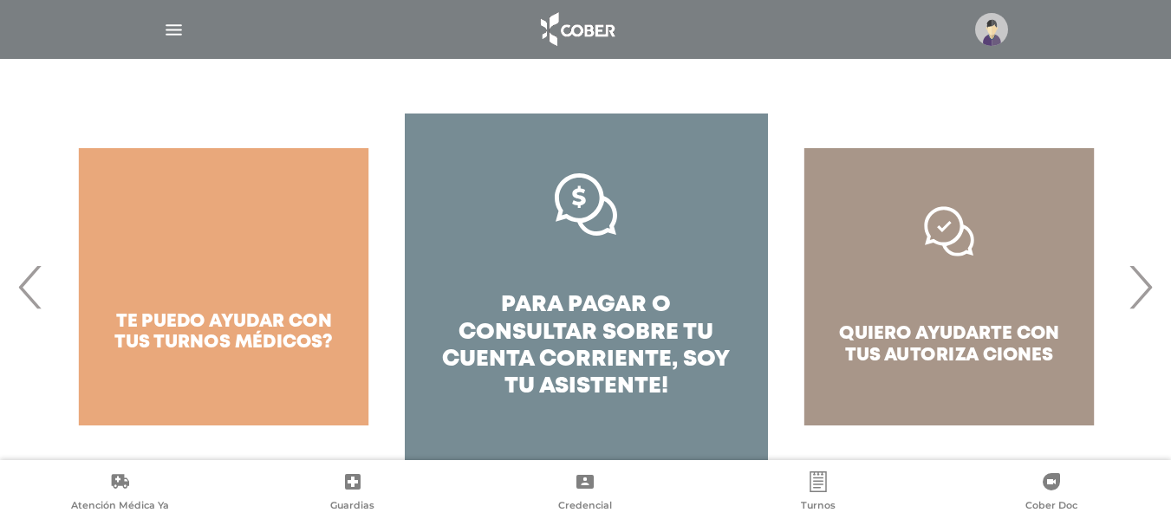
click at [1151, 294] on span "›" at bounding box center [1141, 287] width 34 height 94
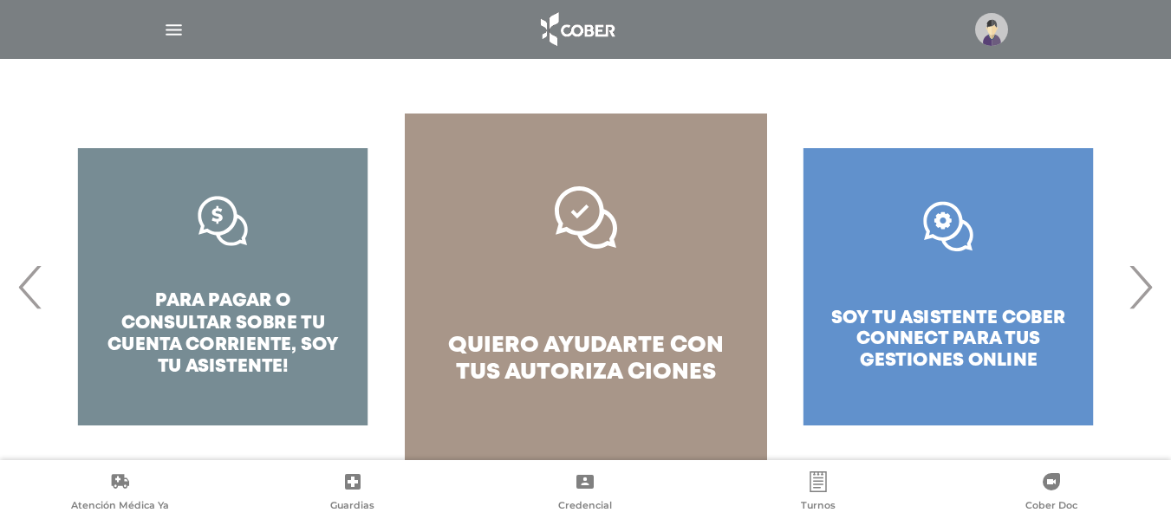
click at [808, 476] on icon at bounding box center [818, 482] width 21 height 21
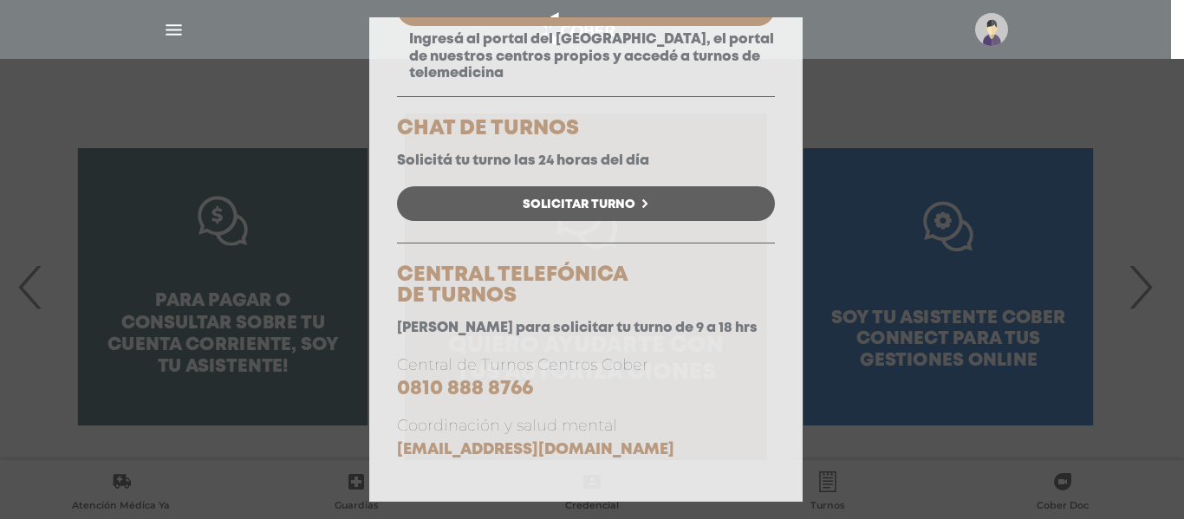
click at [261, 404] on div "Consulta Programada Elegí la opción que se ajuste a tu necesidad y hacé click p…" at bounding box center [592, 259] width 1184 height 519
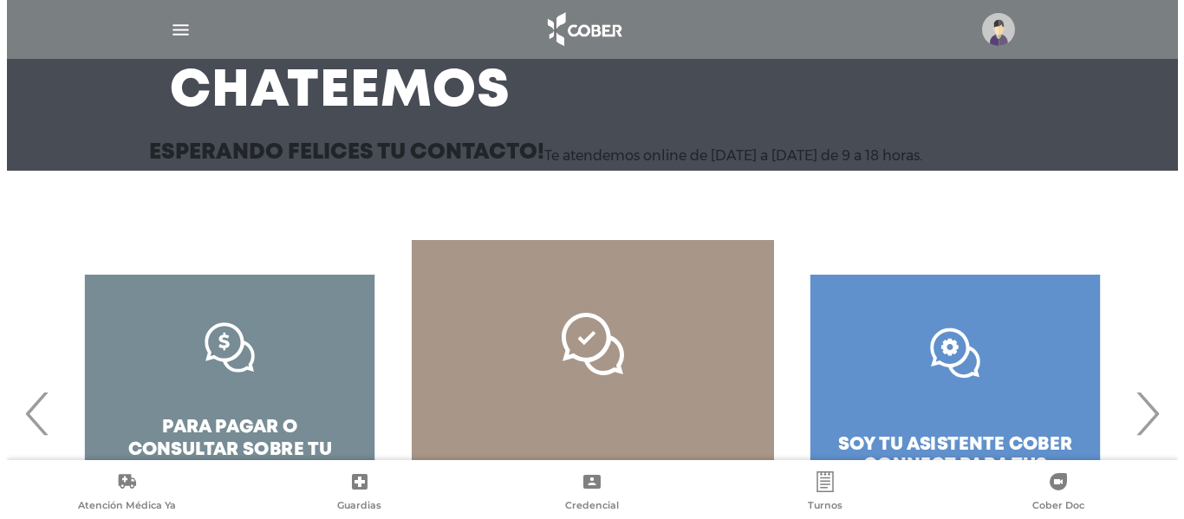
scroll to position [0, 0]
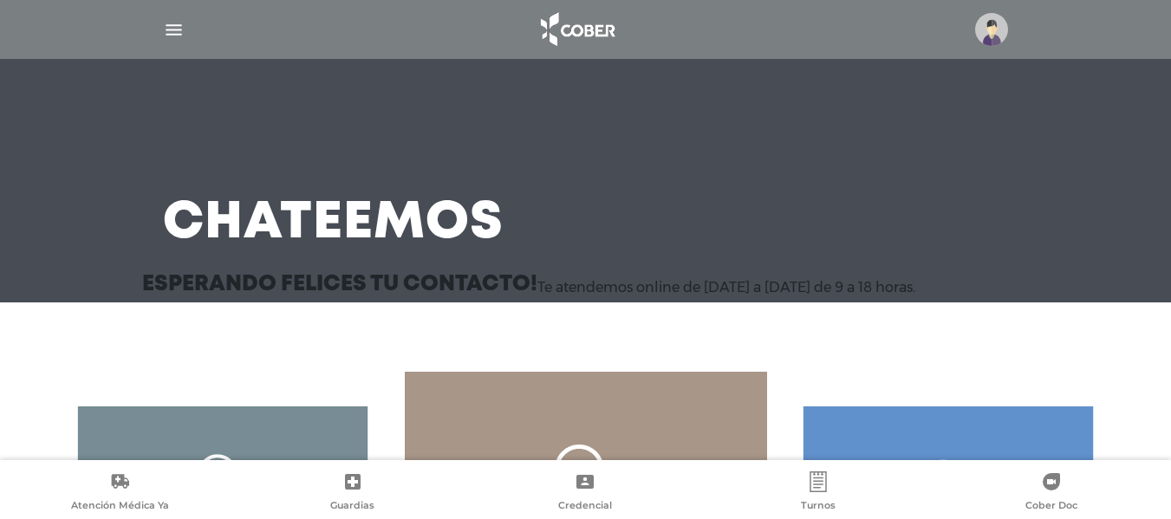
click at [464, 229] on h3 "Chateemos" at bounding box center [333, 223] width 341 height 45
drag, startPoint x: 464, startPoint y: 230, endPoint x: 500, endPoint y: 224, distance: 36.9
click at [476, 227] on h3 "Chateemos" at bounding box center [333, 223] width 341 height 45
click at [997, 34] on img at bounding box center [992, 29] width 33 height 33
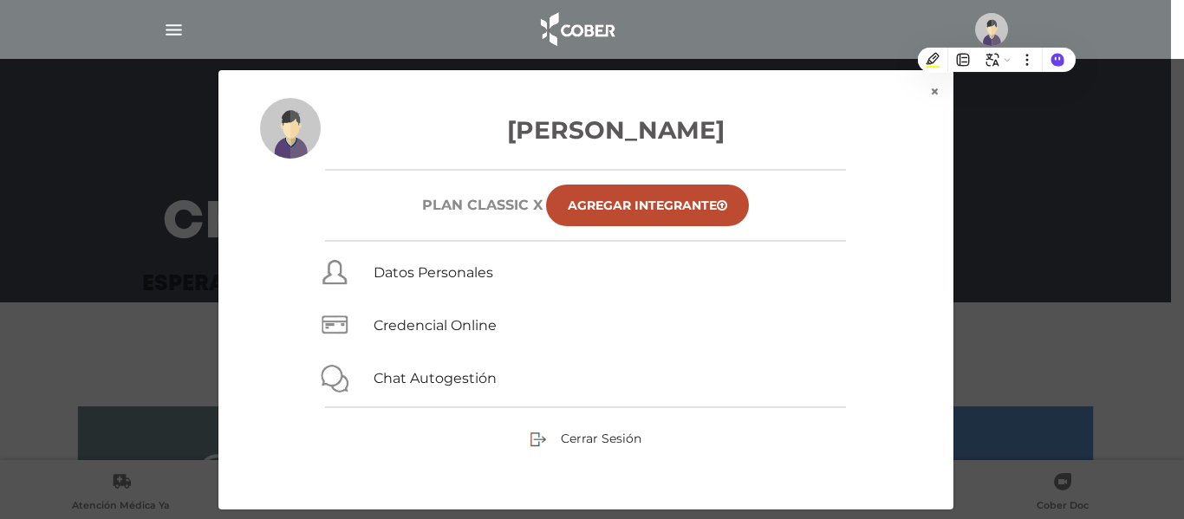
click at [1034, 207] on div "× × Carla Sierra Fayad Plan CLASSIC X Agregar Integrante Datos Personales Crede…" at bounding box center [592, 289] width 1126 height 441
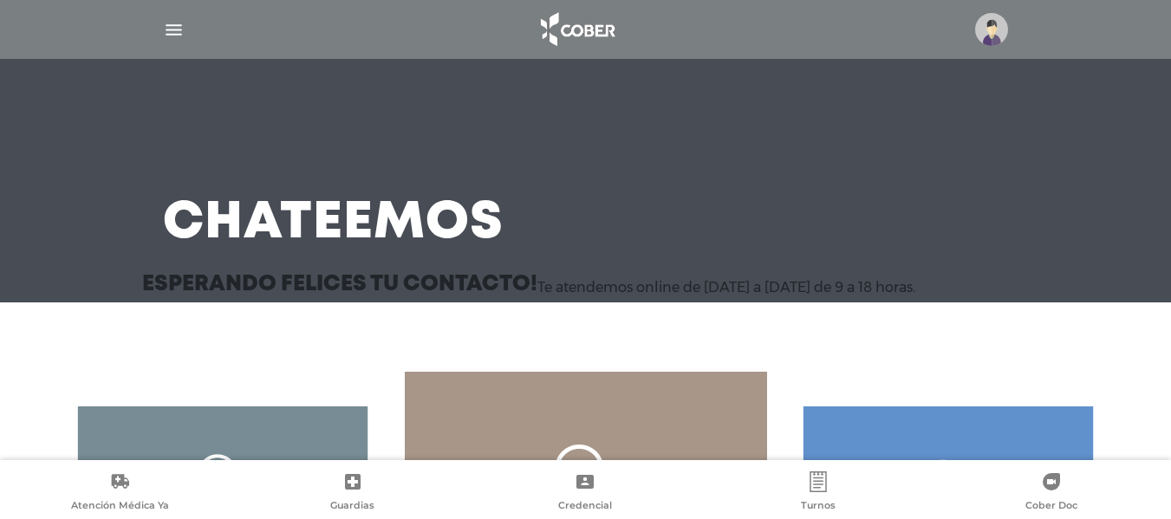
click at [1001, 28] on img at bounding box center [992, 29] width 33 height 33
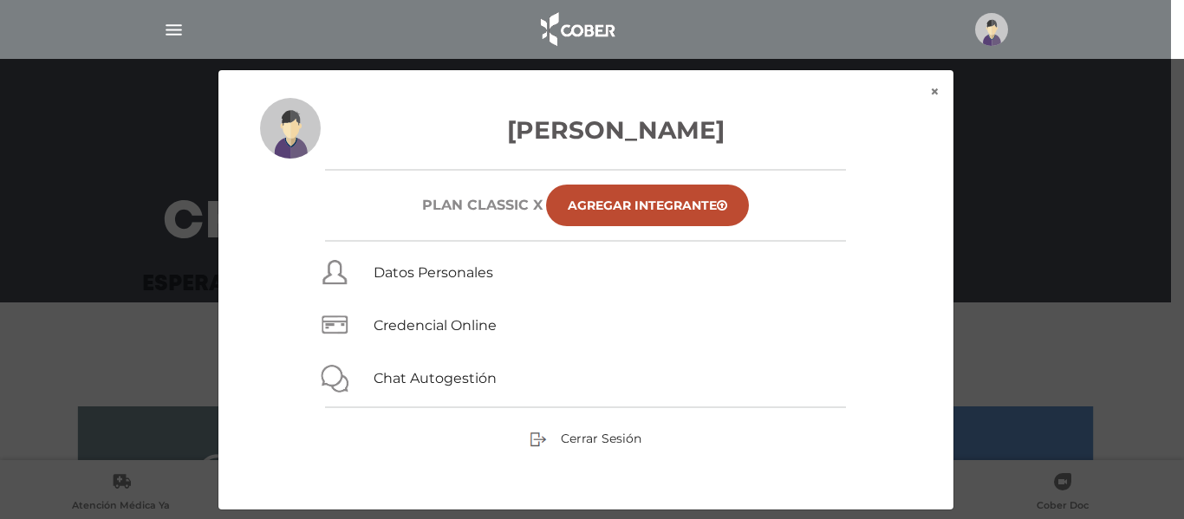
click at [1043, 228] on div "× × Carla Sierra Fayad Plan CLASSIC X Agregar Integrante Datos Personales Crede…" at bounding box center [592, 289] width 1126 height 441
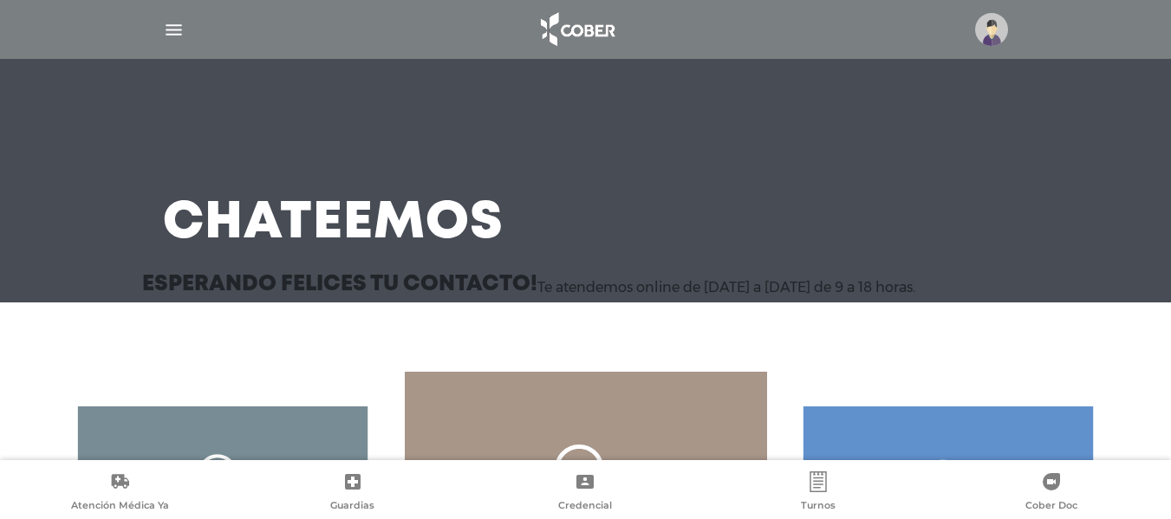
click at [999, 25] on img at bounding box center [992, 29] width 33 height 33
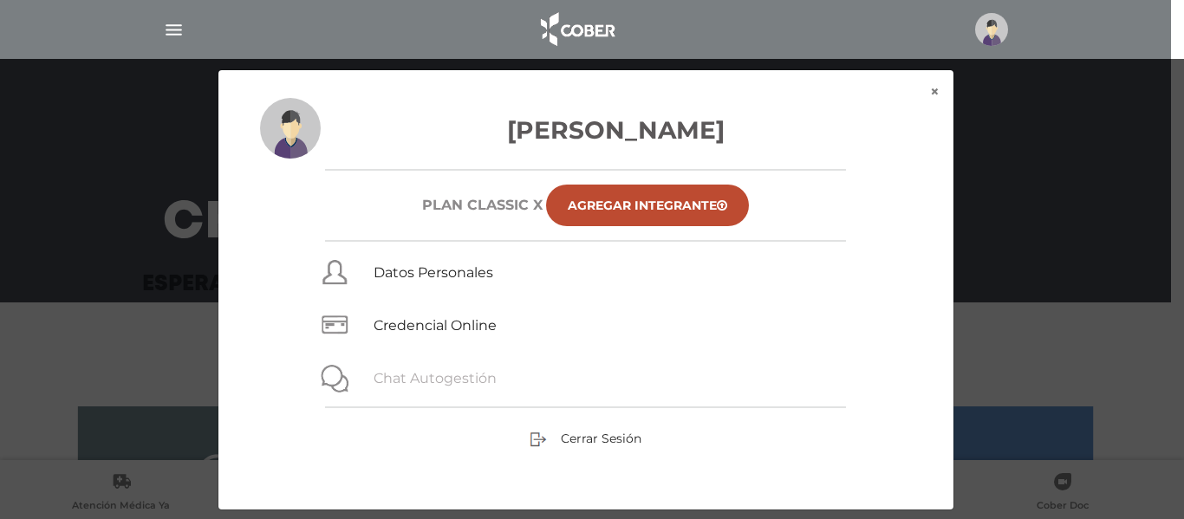
scroll to position [12, 0]
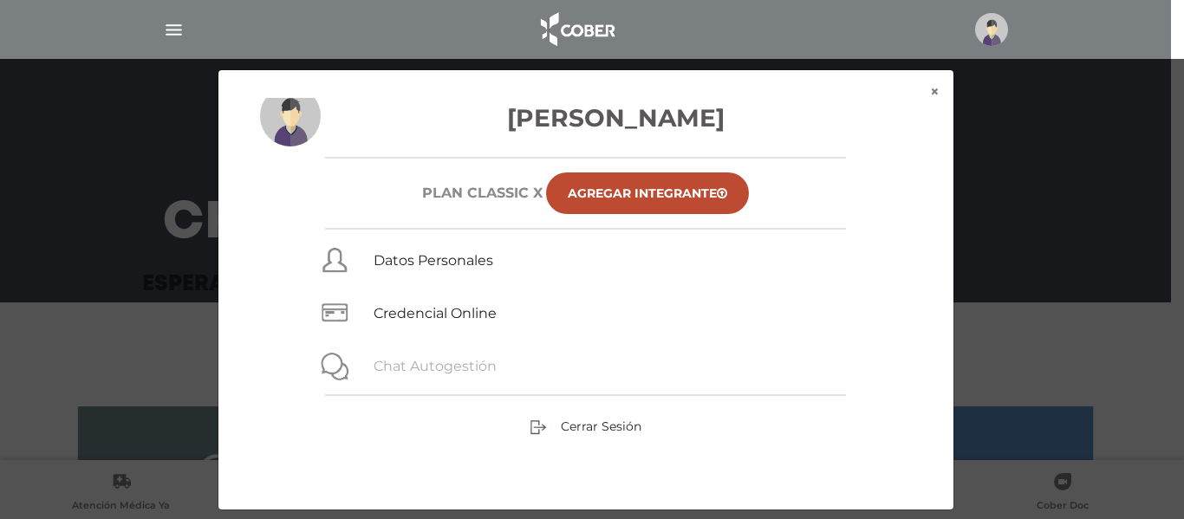
click at [440, 361] on link "Chat Autogestión" at bounding box center [435, 366] width 123 height 16
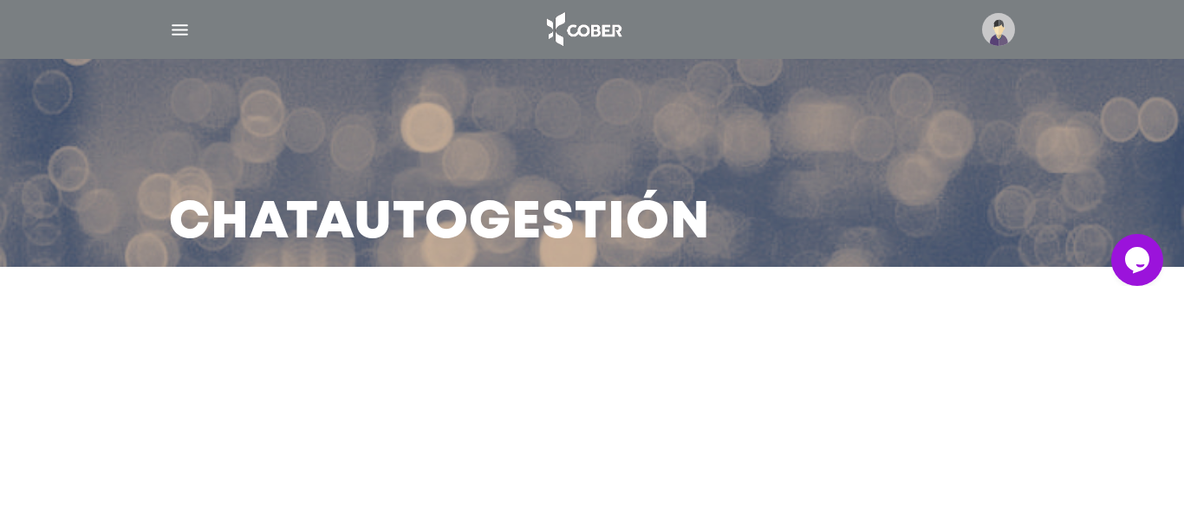
click at [1123, 244] on button "Opens Chat This icon Opens the chat window." at bounding box center [1138, 259] width 52 height 52
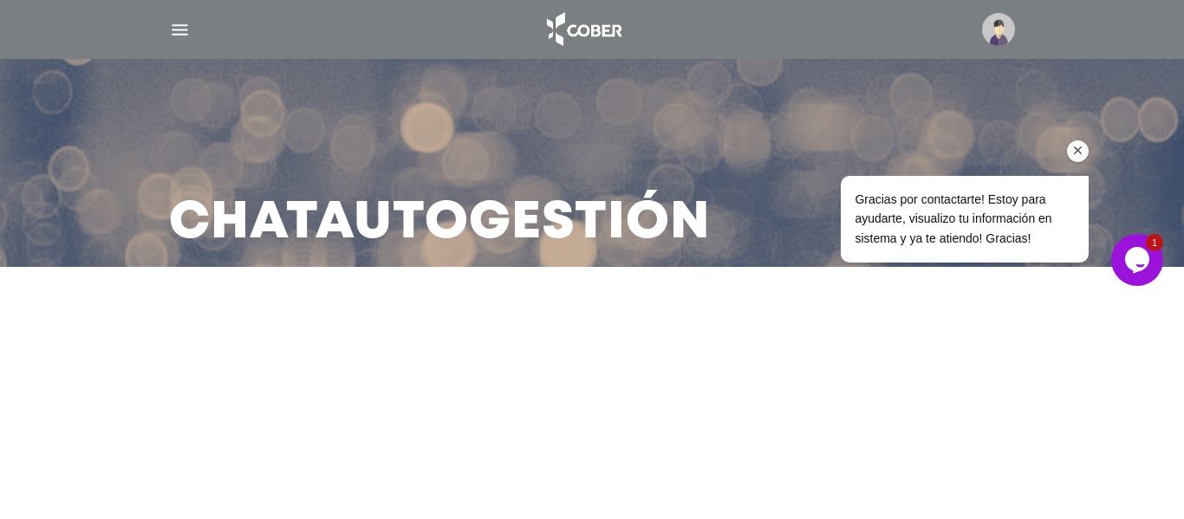
click at [996, 232] on span "Gracias por contactarte! Estoy para ayudarte, visualizo tu información en siste…" at bounding box center [953, 218] width 197 height 53
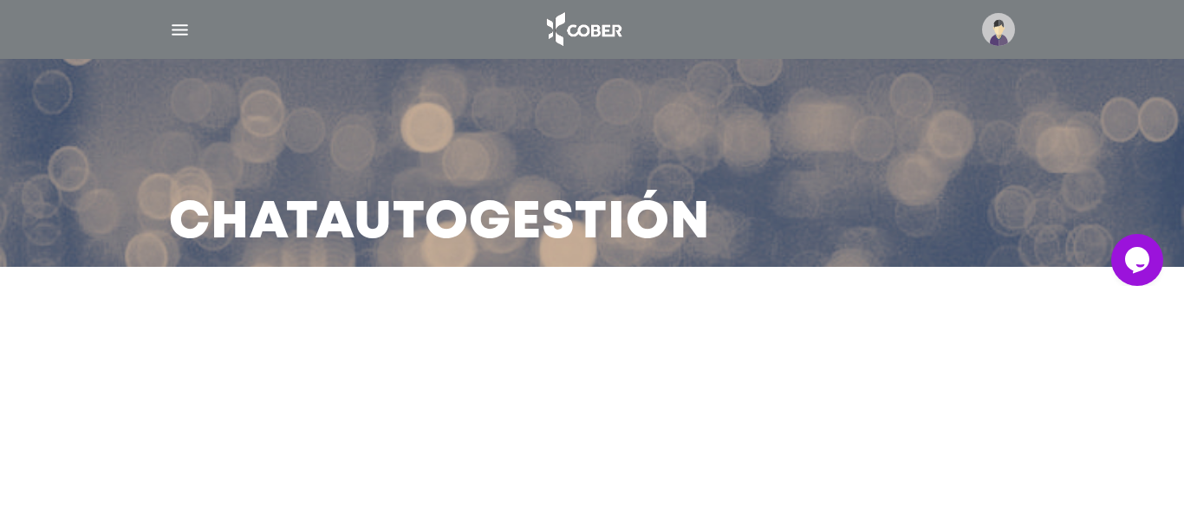
click at [1144, 249] on icon "Widget de Chat" at bounding box center [1138, 259] width 24 height 26
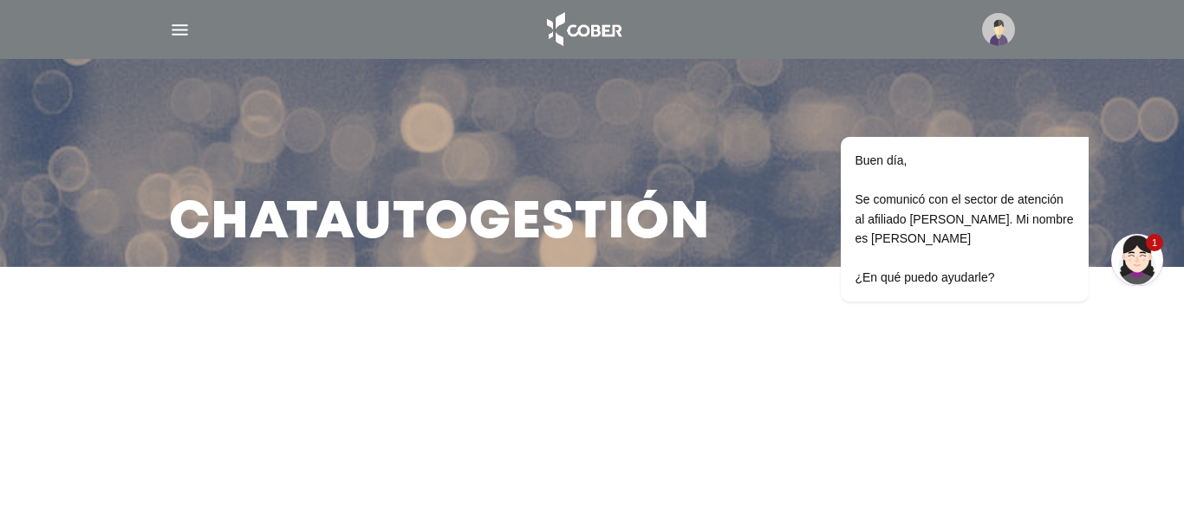
click at [1136, 241] on img "Widget de Chat" at bounding box center [1138, 259] width 52 height 52
click at [1140, 258] on img "Widget de Chat" at bounding box center [1138, 259] width 52 height 52
click at [1135, 259] on img "Widget de Chat" at bounding box center [1138, 259] width 52 height 52
click at [1123, 269] on img "Widget de Chat" at bounding box center [1138, 259] width 52 height 52
click at [1139, 271] on img "Widget de Chat" at bounding box center [1138, 259] width 52 height 52
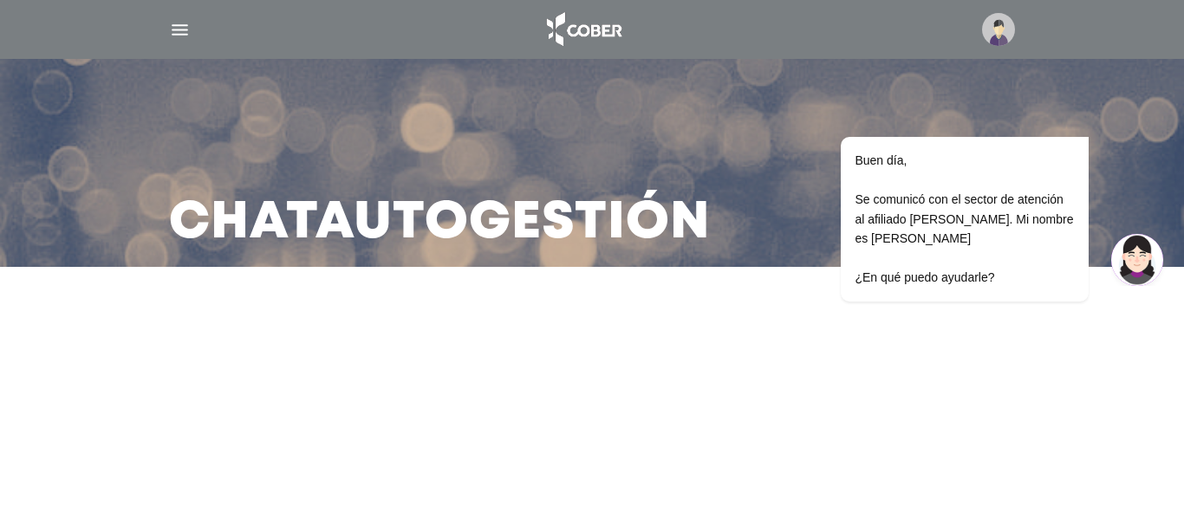
click at [1143, 267] on img "Widget de Chat" at bounding box center [1138, 259] width 52 height 52
click at [1123, 269] on img "Widget de Chat" at bounding box center [1138, 259] width 52 height 52
drag, startPoint x: 2281, startPoint y: 495, endPoint x: 1166, endPoint y: 261, distance: 1138.6
click at [1153, 265] on img "Widget de Chat" at bounding box center [1138, 259] width 52 height 52
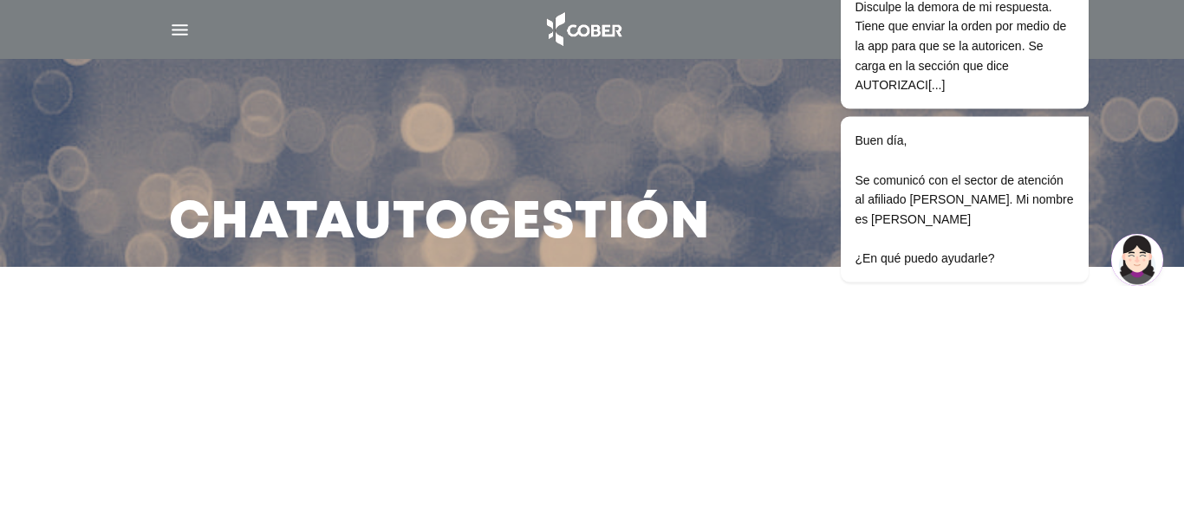
click at [1134, 274] on img "Widget de Chat" at bounding box center [1138, 259] width 52 height 52
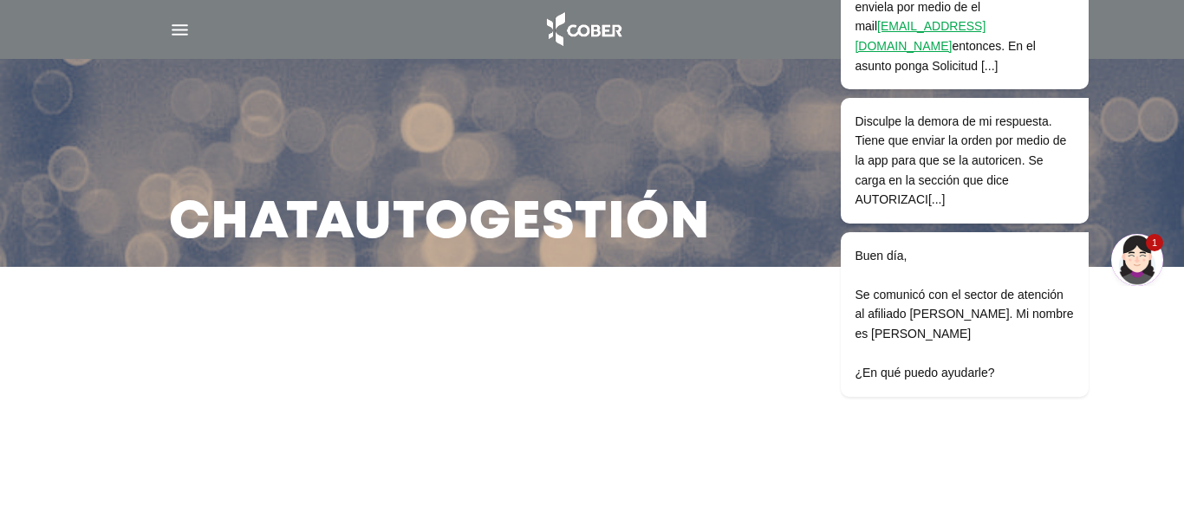
click at [1146, 262] on img "Widget de Chat" at bounding box center [1138, 259] width 52 height 52
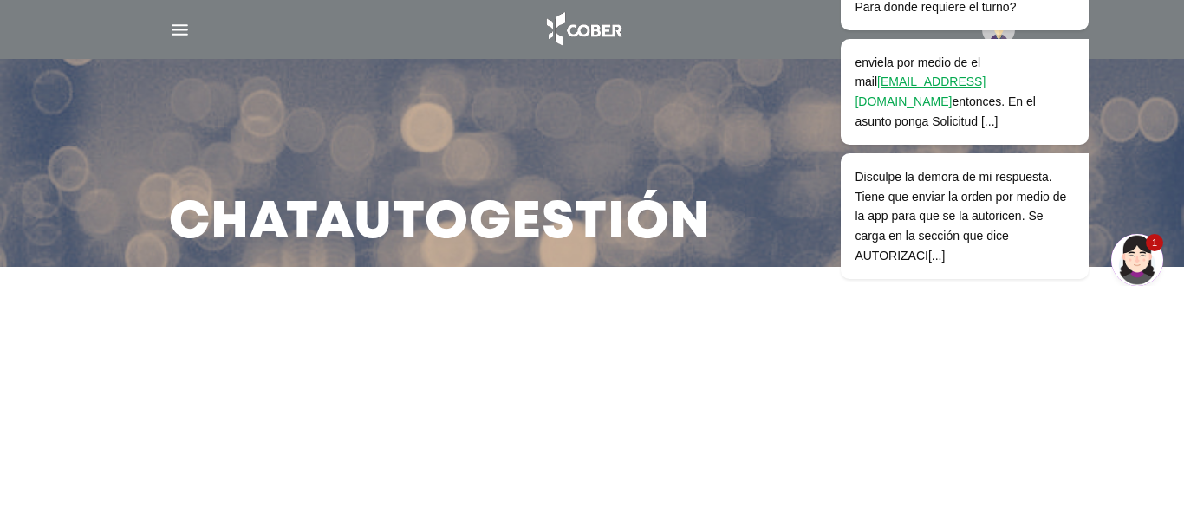
click at [1140, 259] on img "Widget de Chat" at bounding box center [1138, 259] width 52 height 52
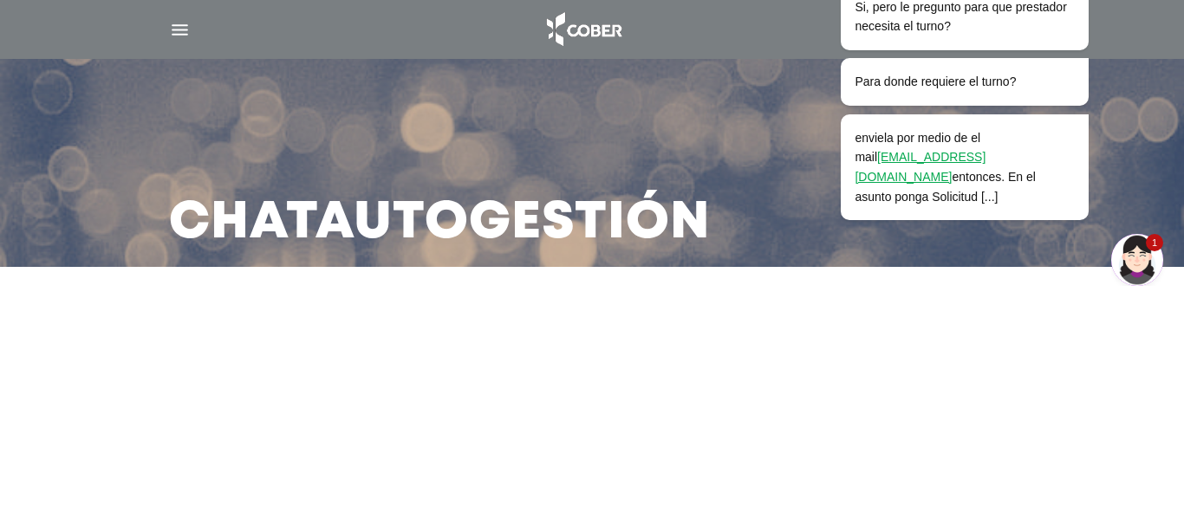
click at [1130, 264] on img "Widget de Chat" at bounding box center [1138, 259] width 52 height 52
click at [1158, 265] on img "Widget de Chat" at bounding box center [1138, 259] width 52 height 52
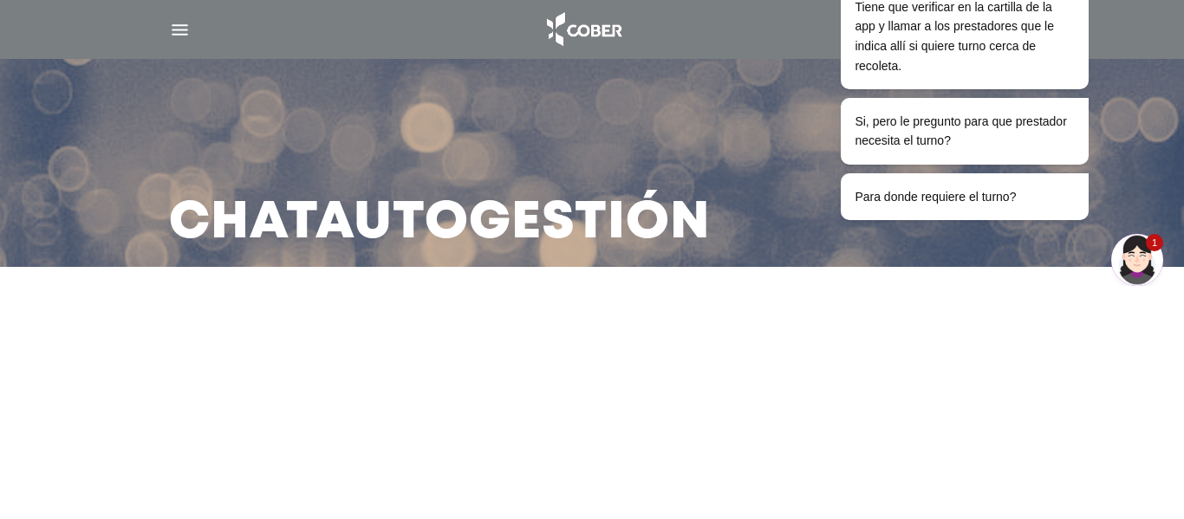
click at [1132, 267] on img "Widget de Chat" at bounding box center [1138, 259] width 52 height 52
click at [1151, 264] on img "Widget de Chat" at bounding box center [1138, 259] width 52 height 52
click at [1115, 279] on img "Widget de Chat" at bounding box center [1138, 259] width 52 height 52
click at [1148, 258] on img "Widget de Chat" at bounding box center [1138, 259] width 52 height 52
click at [1139, 251] on img "Widget de Chat" at bounding box center [1138, 259] width 52 height 52
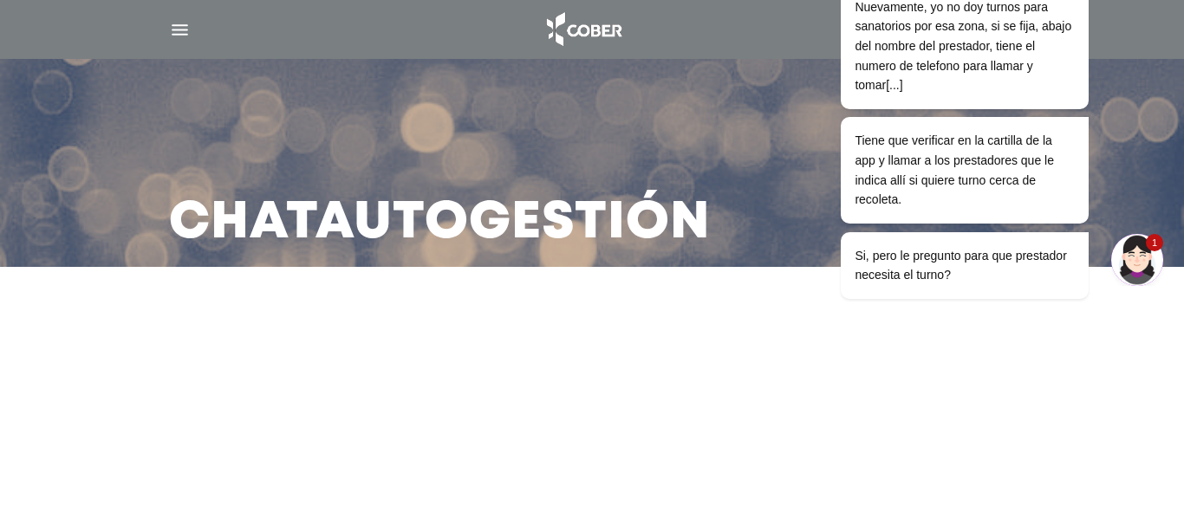
click at [1139, 269] on img "Widget de Chat" at bounding box center [1138, 259] width 52 height 52
drag, startPoint x: 311, startPoint y: 424, endPoint x: 1100, endPoint y: 362, distance: 791.5
click at [1100, 362] on main "Chat Autogestión" at bounding box center [592, 259] width 1184 height 519
click at [1147, 265] on img "Widget de Chat" at bounding box center [1138, 259] width 52 height 52
click at [173, 30] on img "button" at bounding box center [180, 30] width 22 height 22
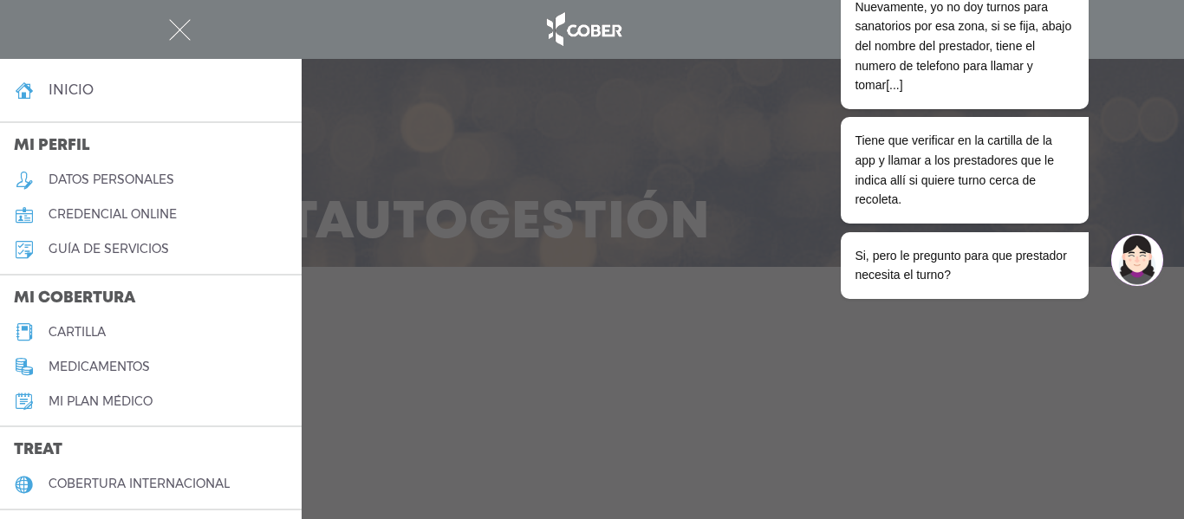
click at [499, 186] on div at bounding box center [592, 259] width 1184 height 519
